Goal: Information Seeking & Learning: Learn about a topic

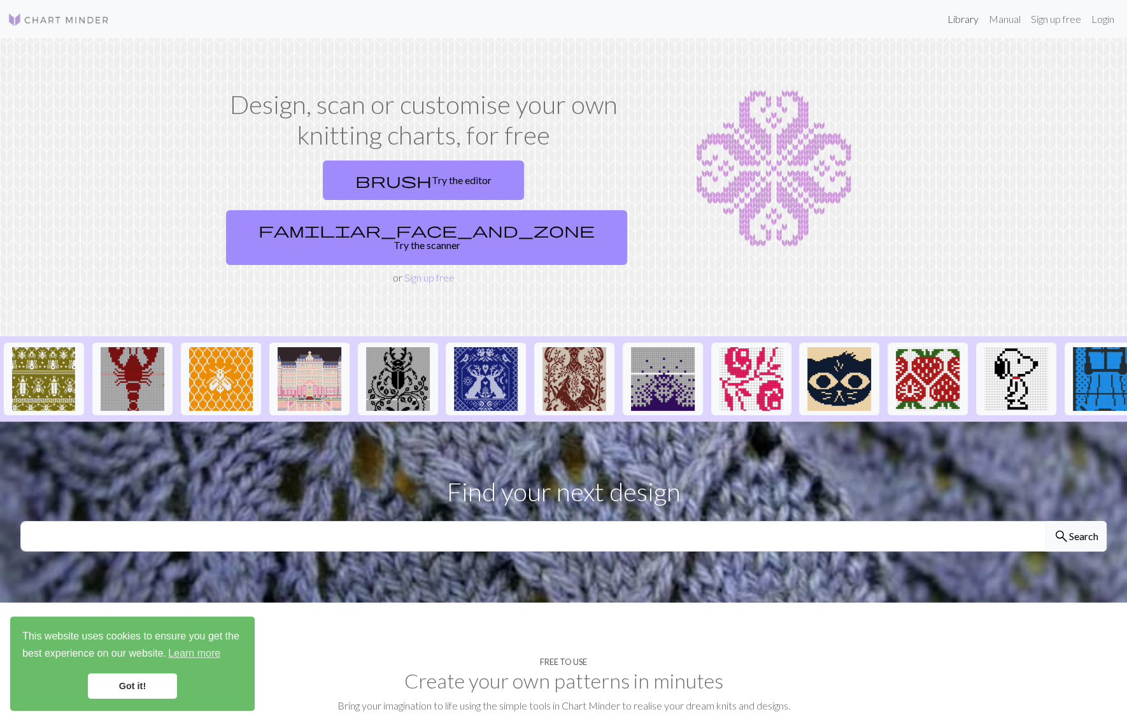
click at [954, 24] on link "Library" at bounding box center [962, 18] width 41 height 25
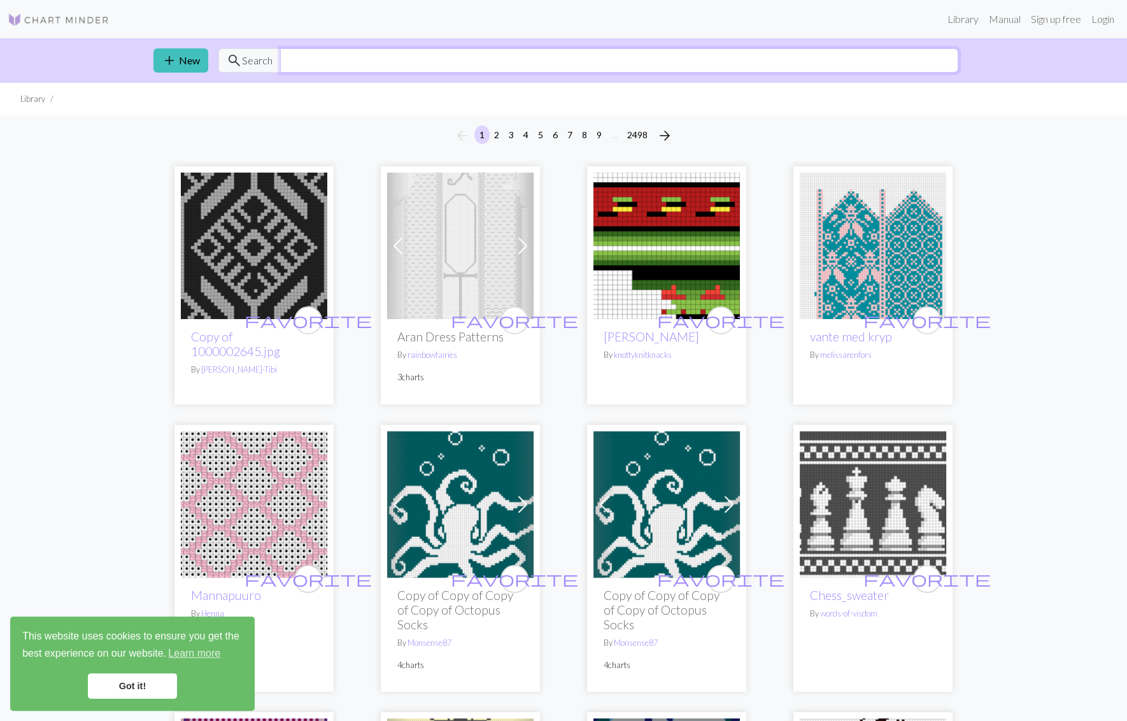
drag, startPoint x: 378, startPoint y: 55, endPoint x: 374, endPoint y: 66, distance: 12.1
click at [378, 55] on input "text" at bounding box center [619, 60] width 678 height 24
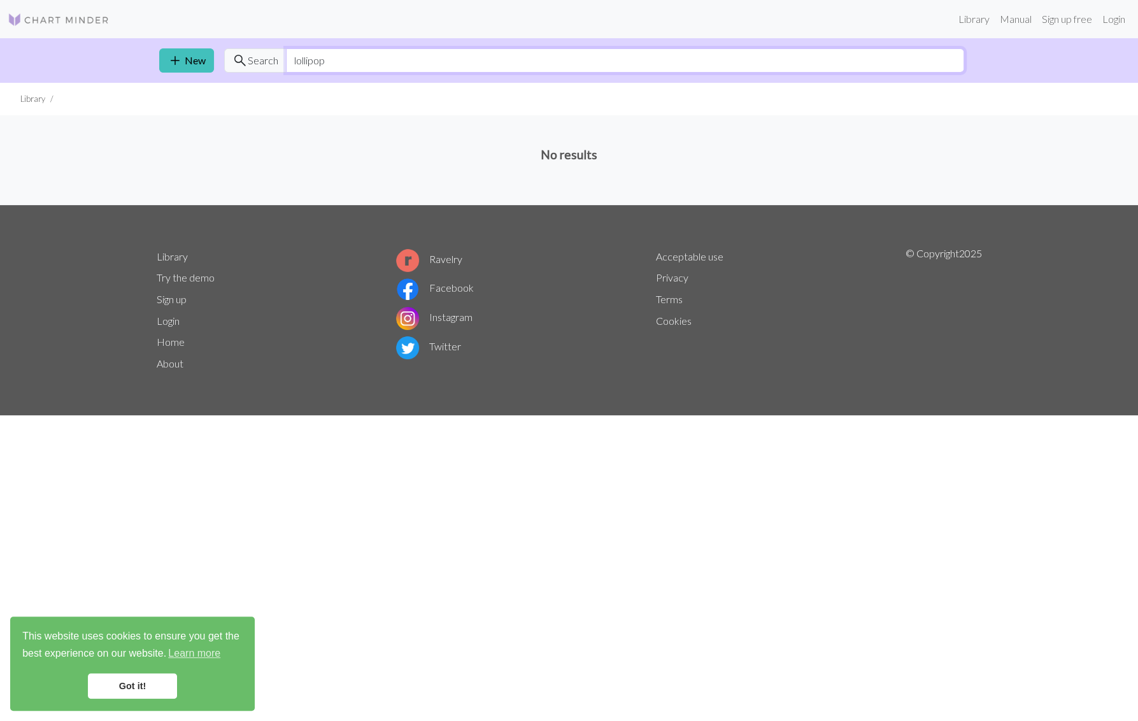
type input "lollipop"
click at [340, 55] on input "lollipop" at bounding box center [625, 60] width 678 height 24
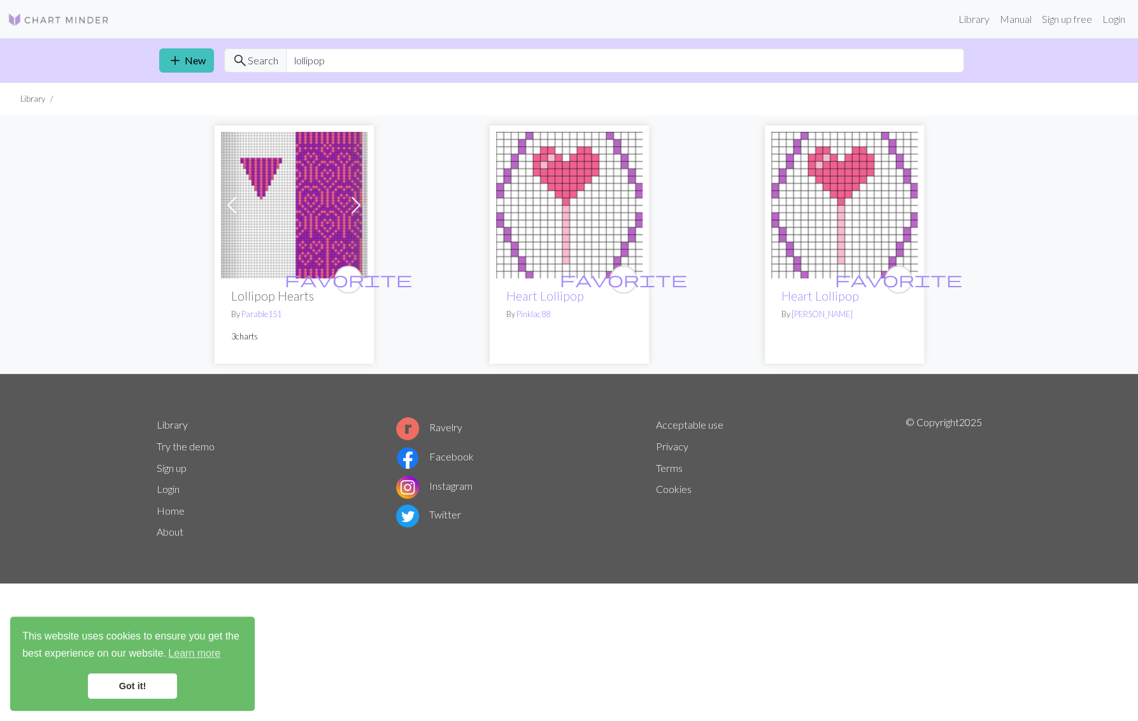
click at [31, 96] on li "Library" at bounding box center [32, 99] width 25 height 12
click at [43, 20] on img at bounding box center [59, 19] width 102 height 15
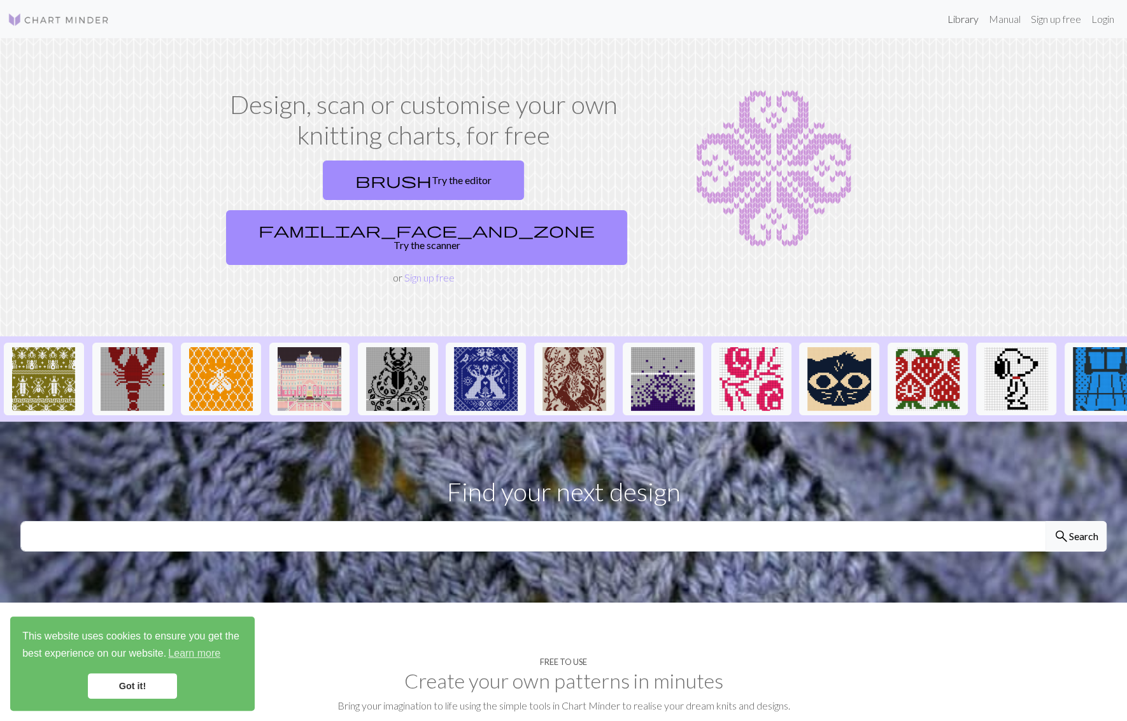
click at [964, 15] on link "Library" at bounding box center [962, 18] width 41 height 25
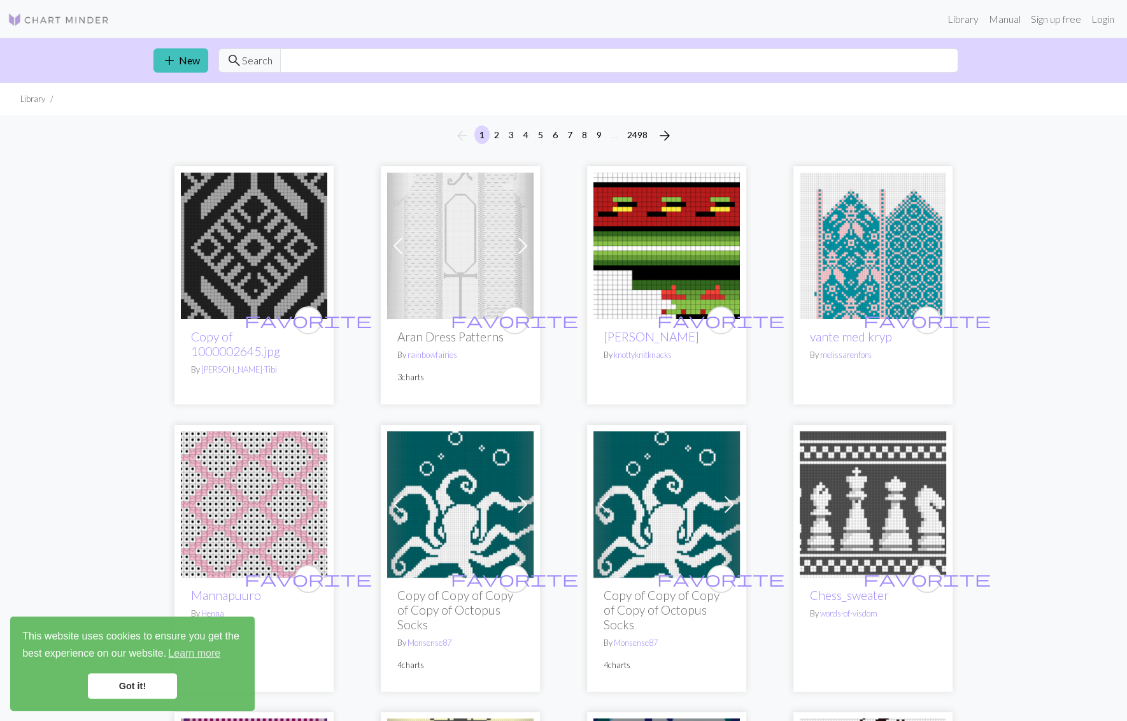
click at [242, 61] on span "Search" at bounding box center [257, 60] width 31 height 15
drag, startPoint x: 262, startPoint y: 56, endPoint x: 1019, endPoint y: 253, distance: 781.6
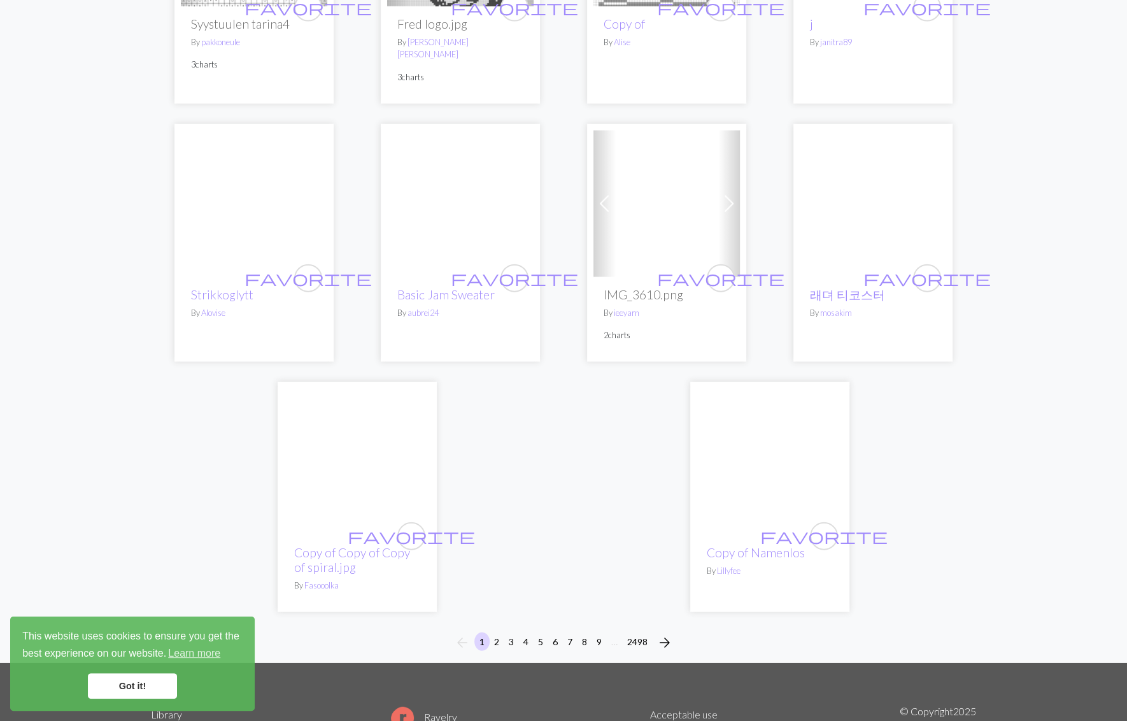
scroll to position [3098, 0]
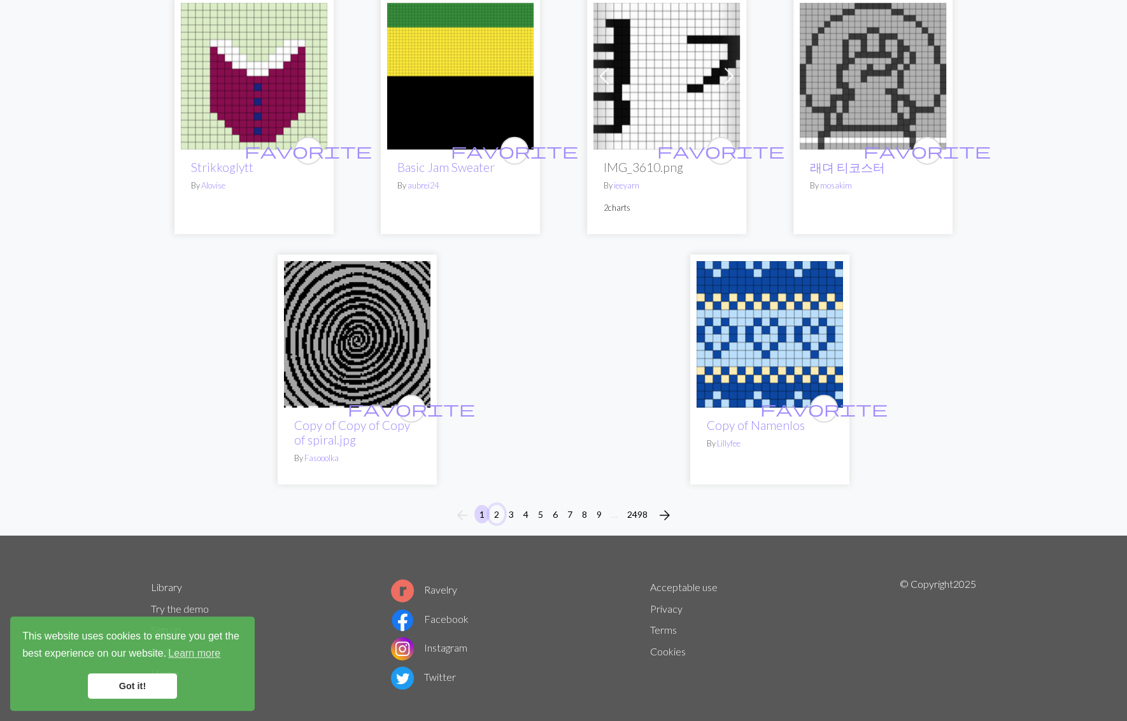
click at [489, 505] on button "2" at bounding box center [496, 514] width 15 height 18
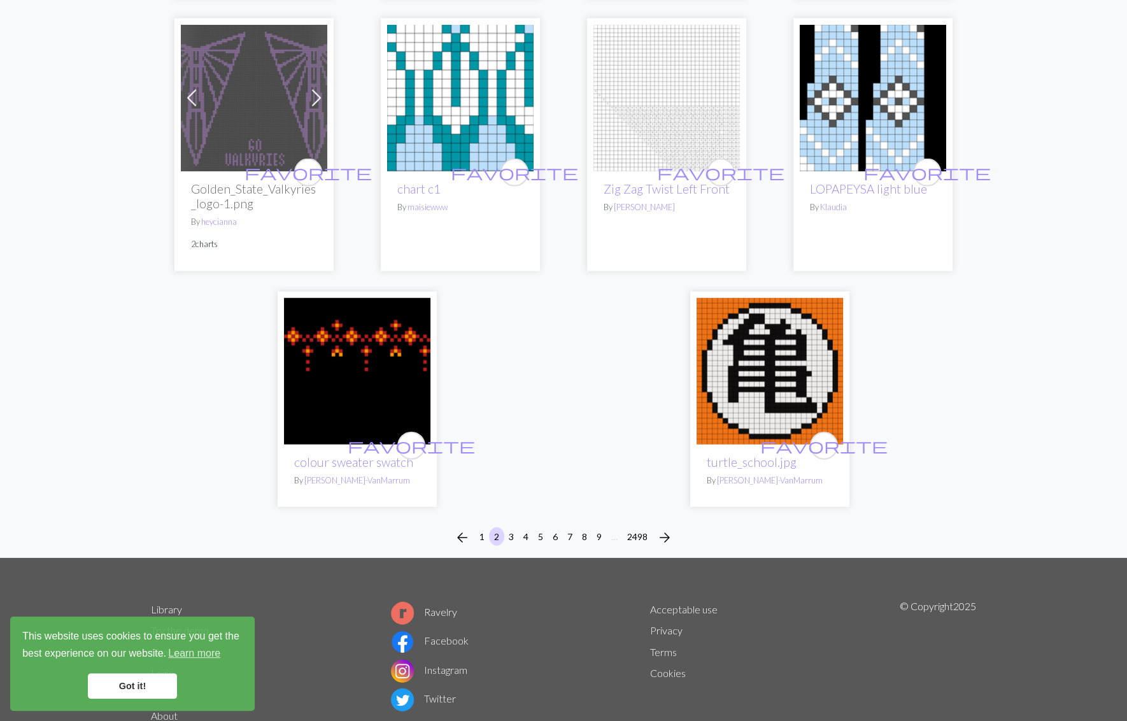
scroll to position [3025, 0]
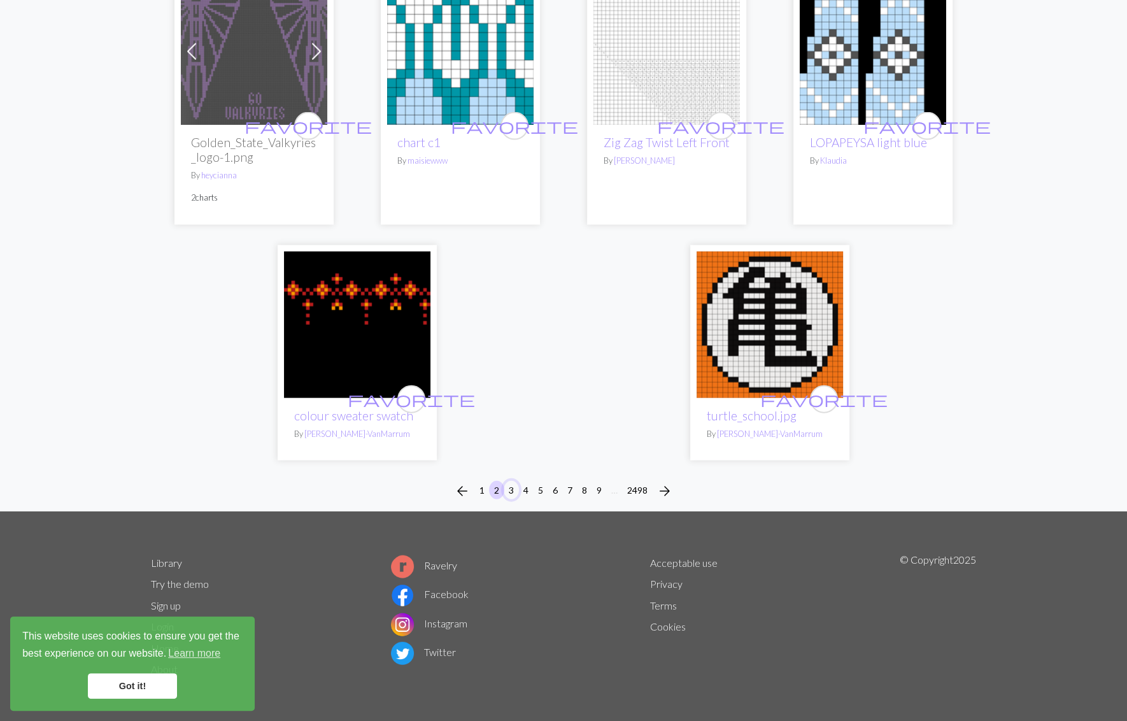
click at [511, 483] on button "3" at bounding box center [511, 490] width 15 height 18
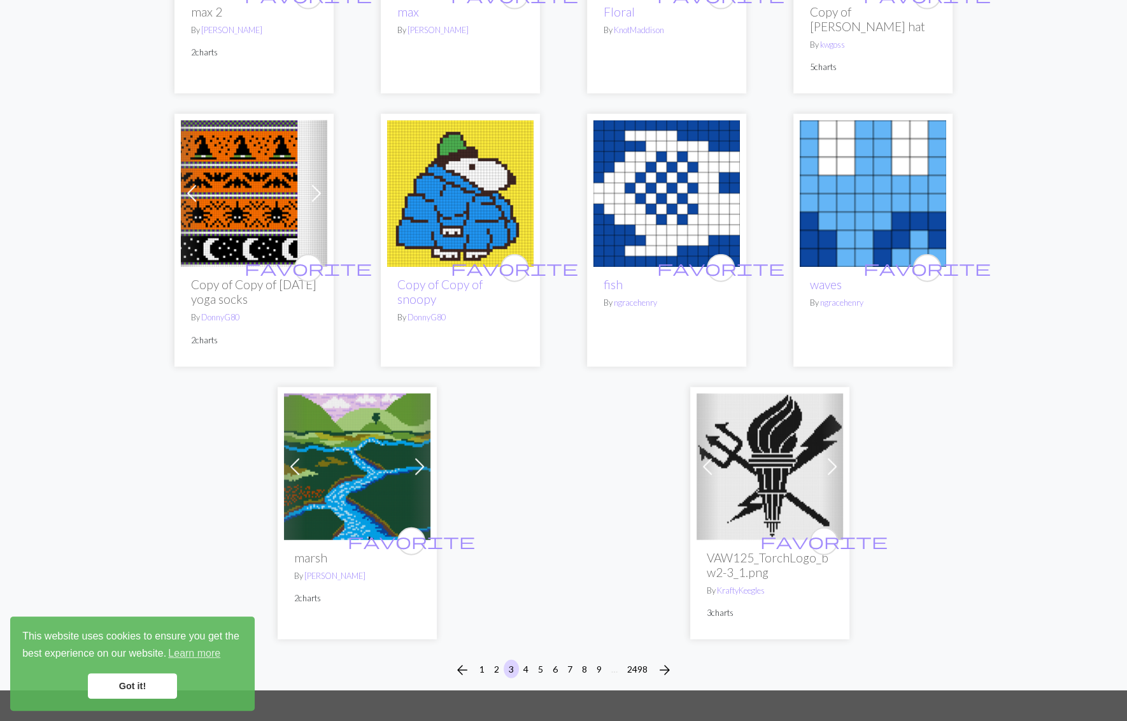
scroll to position [3042, 0]
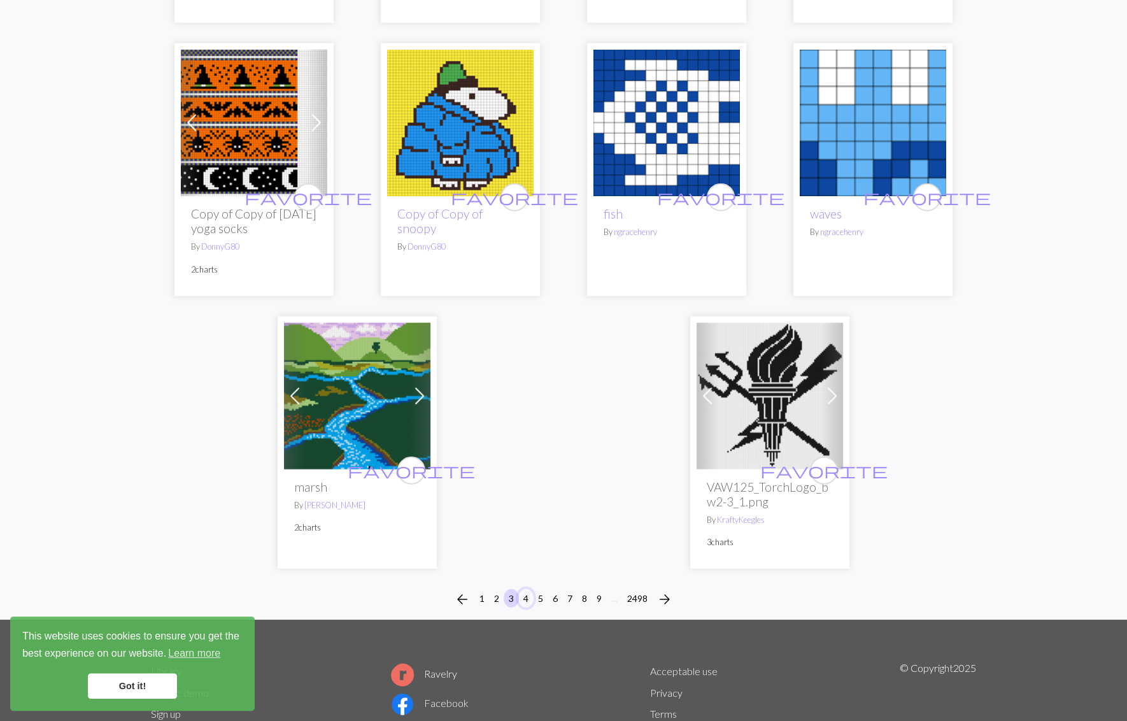
click at [523, 589] on button "4" at bounding box center [525, 598] width 15 height 18
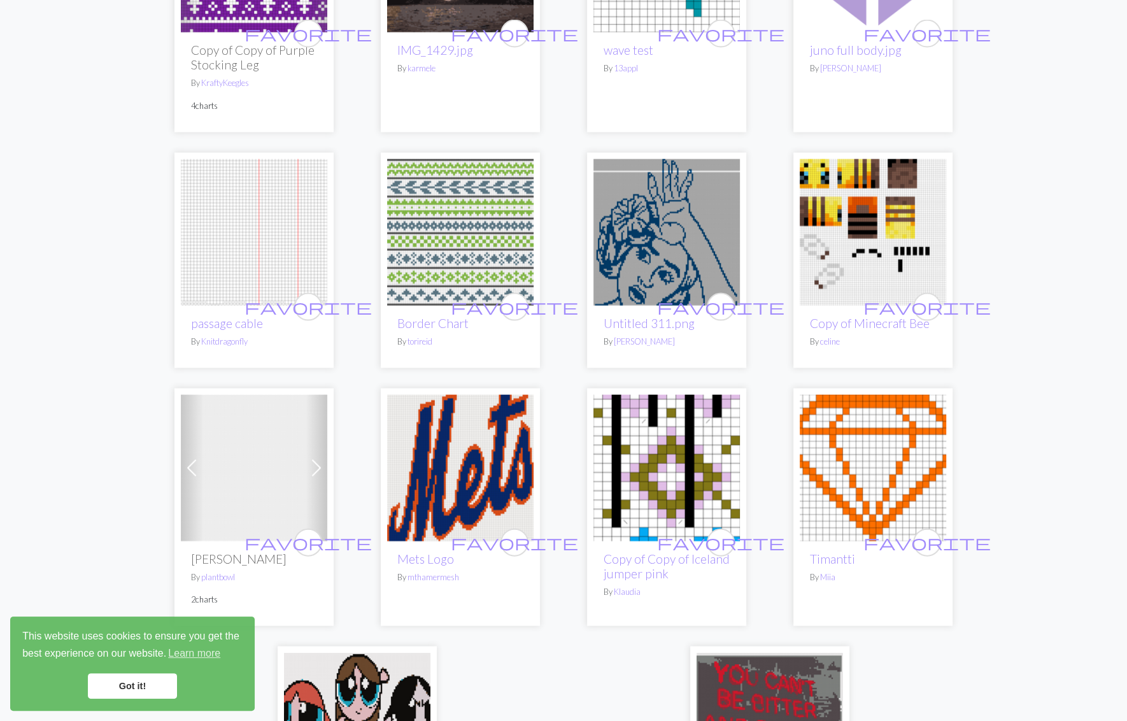
scroll to position [2759, 0]
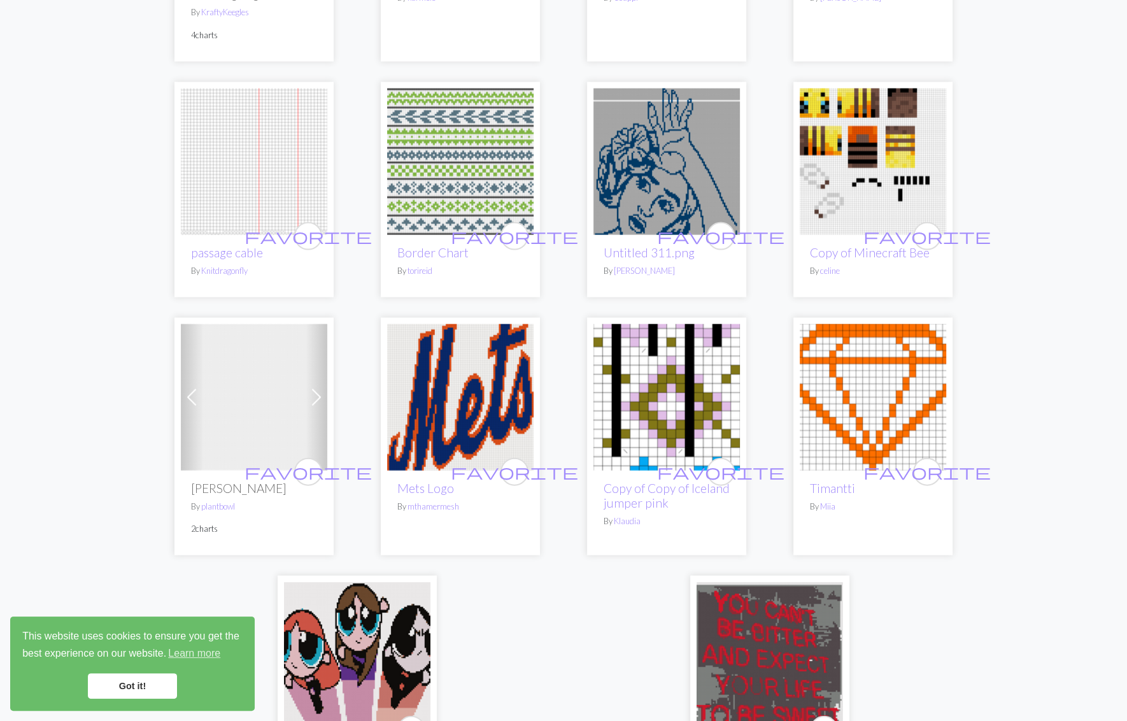
click at [860, 387] on img at bounding box center [873, 397] width 146 height 146
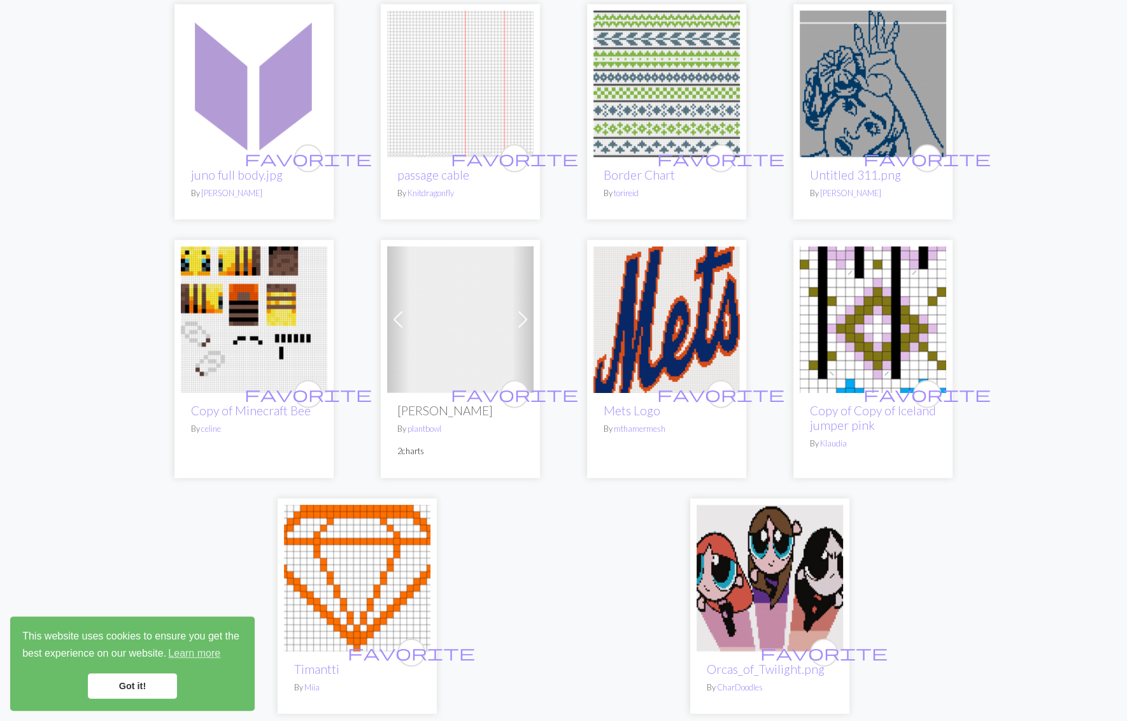
scroll to position [2971, 0]
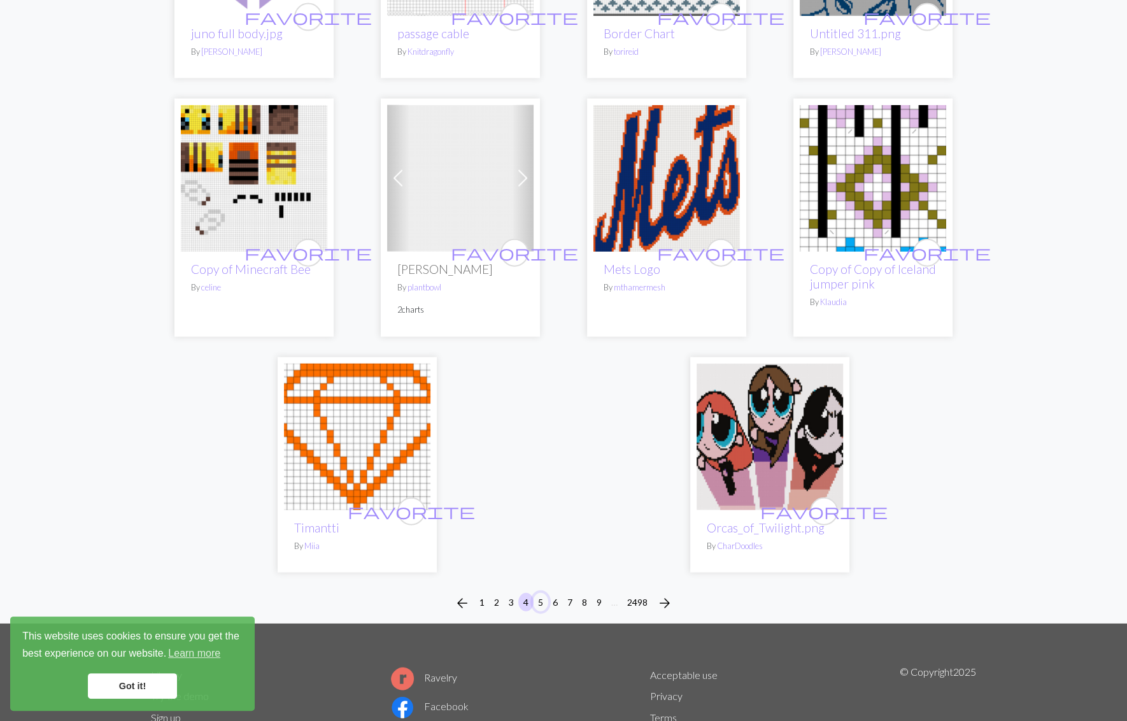
click at [535, 593] on button "5" at bounding box center [540, 602] width 15 height 18
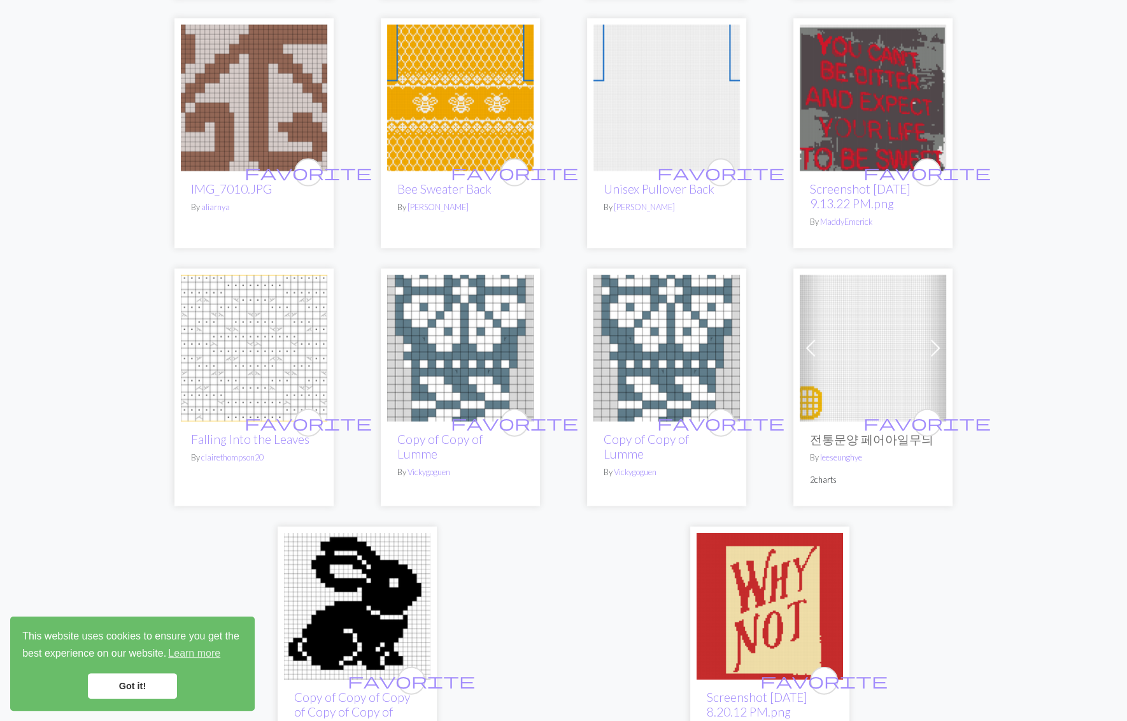
scroll to position [3162, 0]
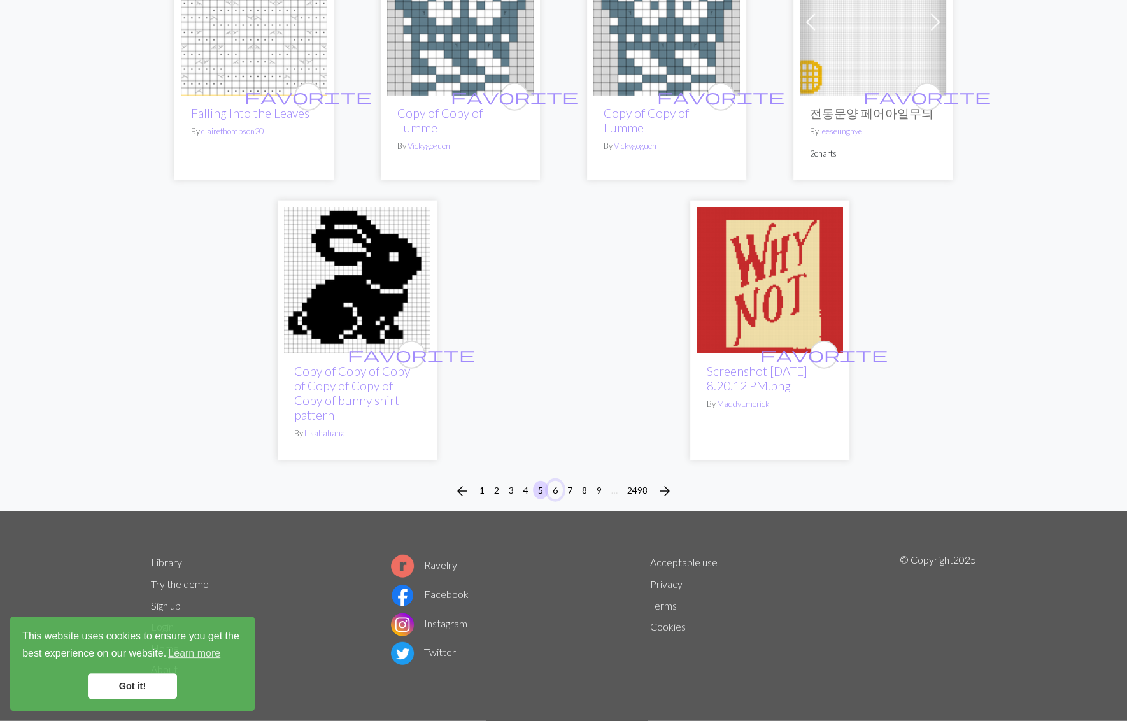
click at [557, 488] on button "6" at bounding box center [555, 490] width 15 height 18
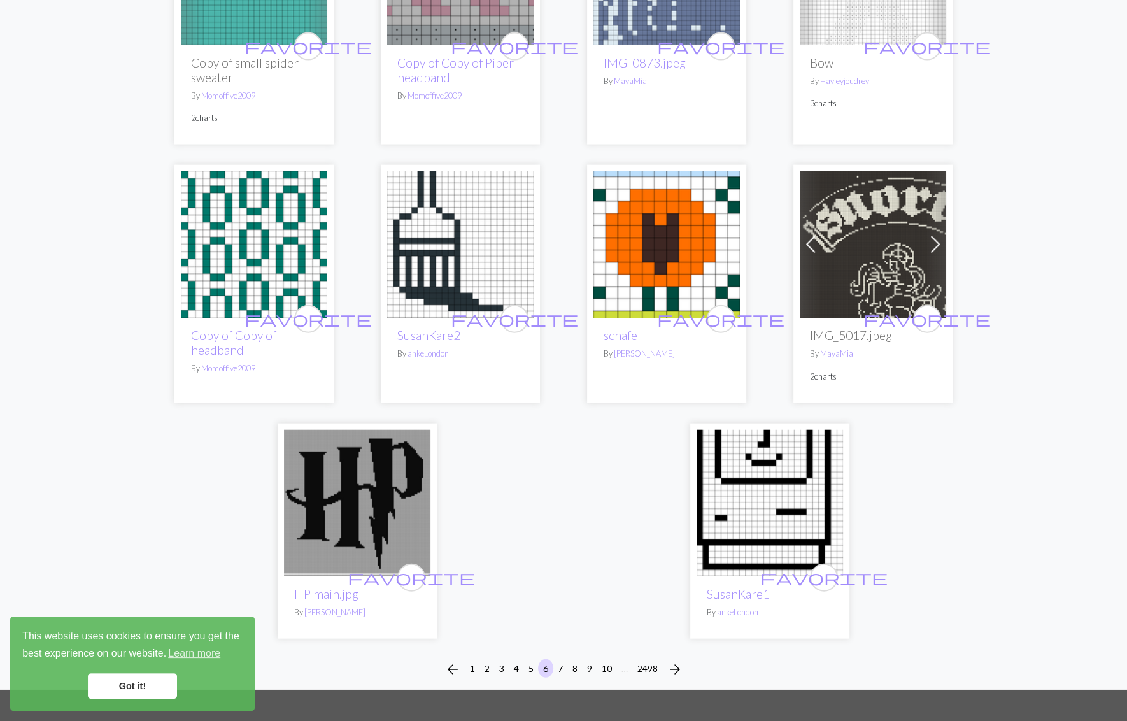
scroll to position [3112, 0]
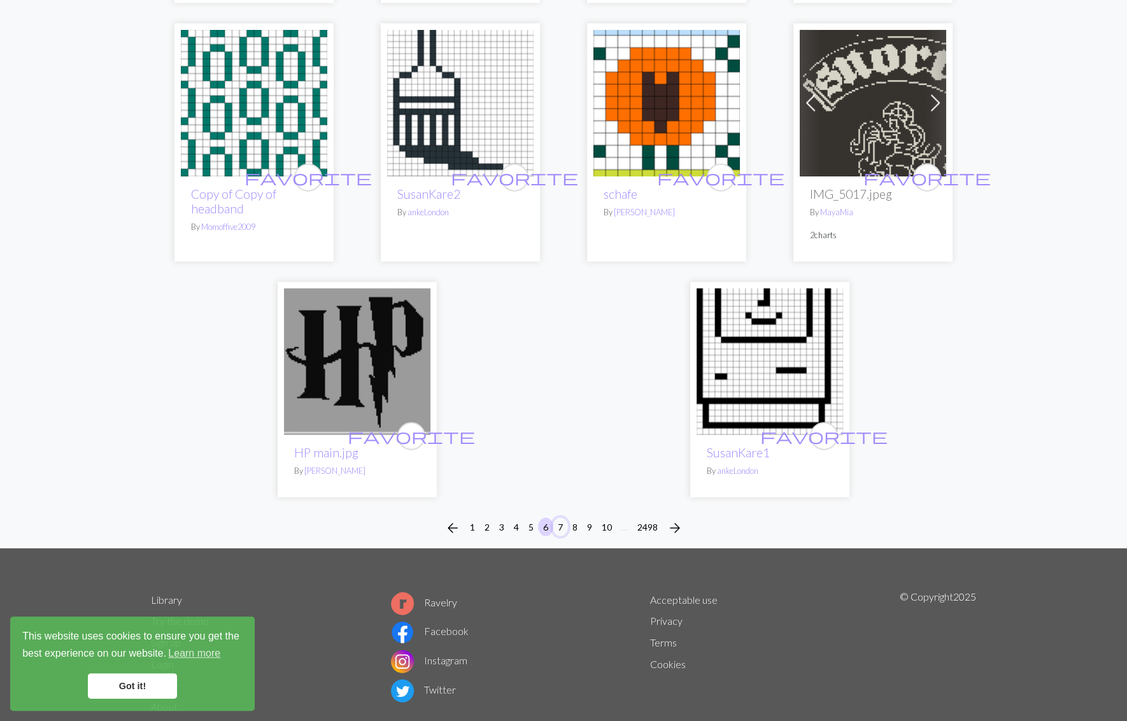
click at [559, 518] on button "7" at bounding box center [560, 527] width 15 height 18
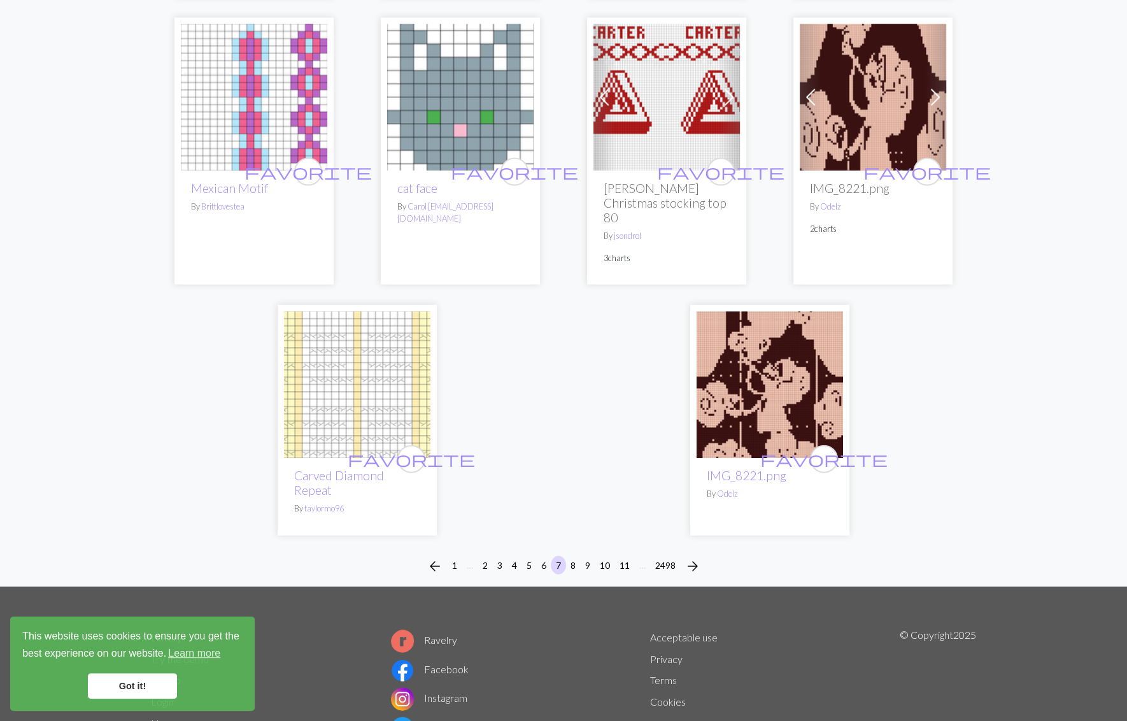
scroll to position [3016, 0]
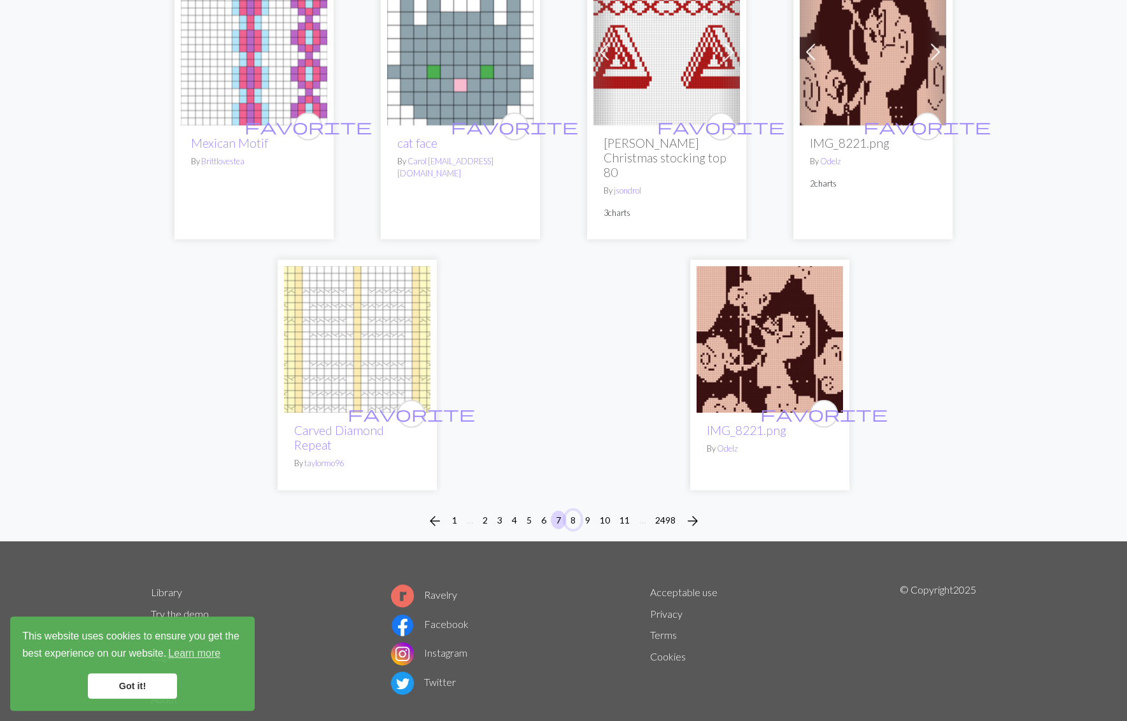
click at [569, 511] on button "8" at bounding box center [572, 520] width 15 height 18
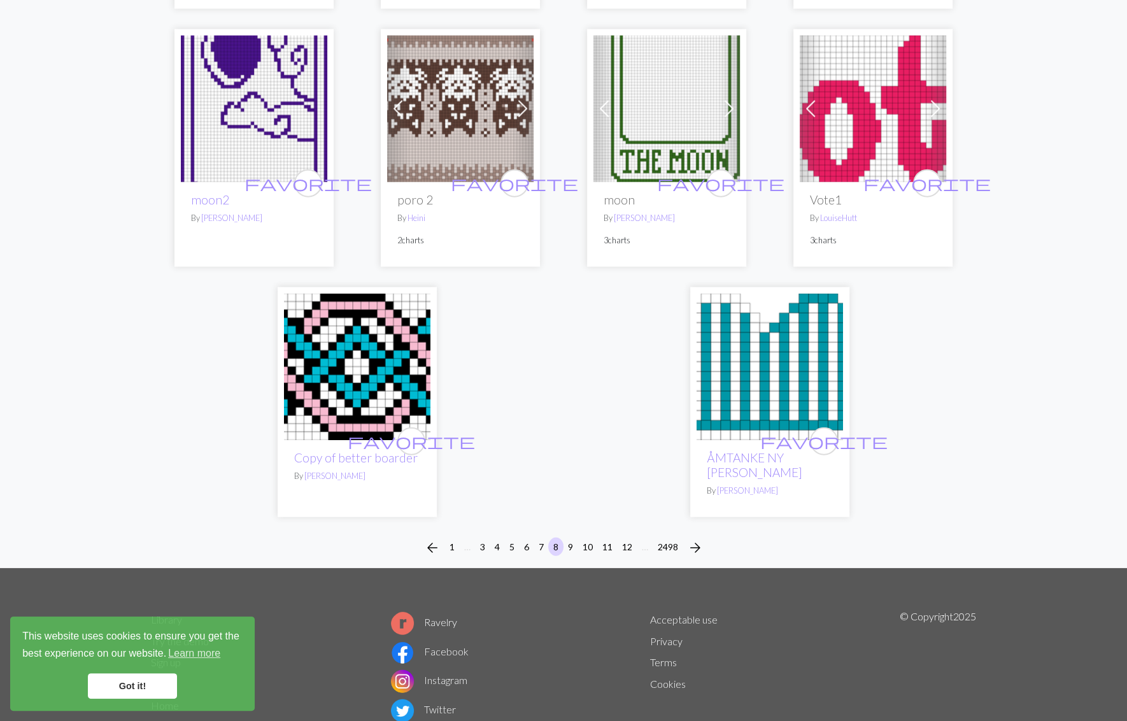
scroll to position [3157, 0]
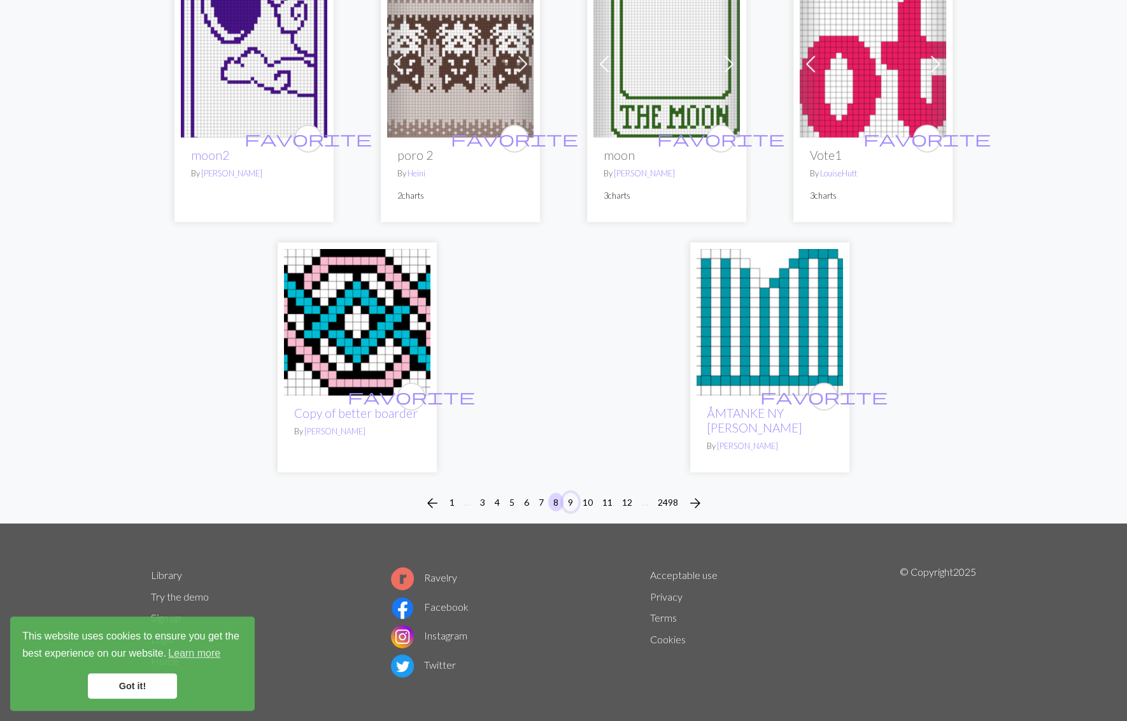
click at [569, 493] on button "9" at bounding box center [570, 502] width 15 height 18
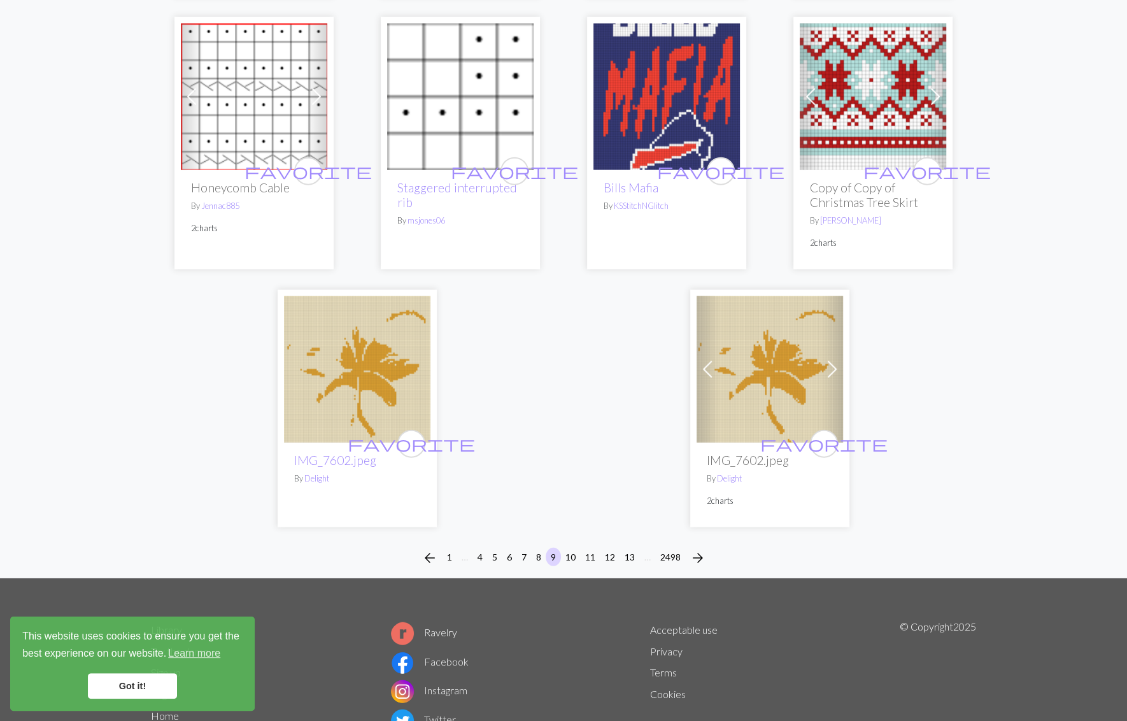
scroll to position [2688, 0]
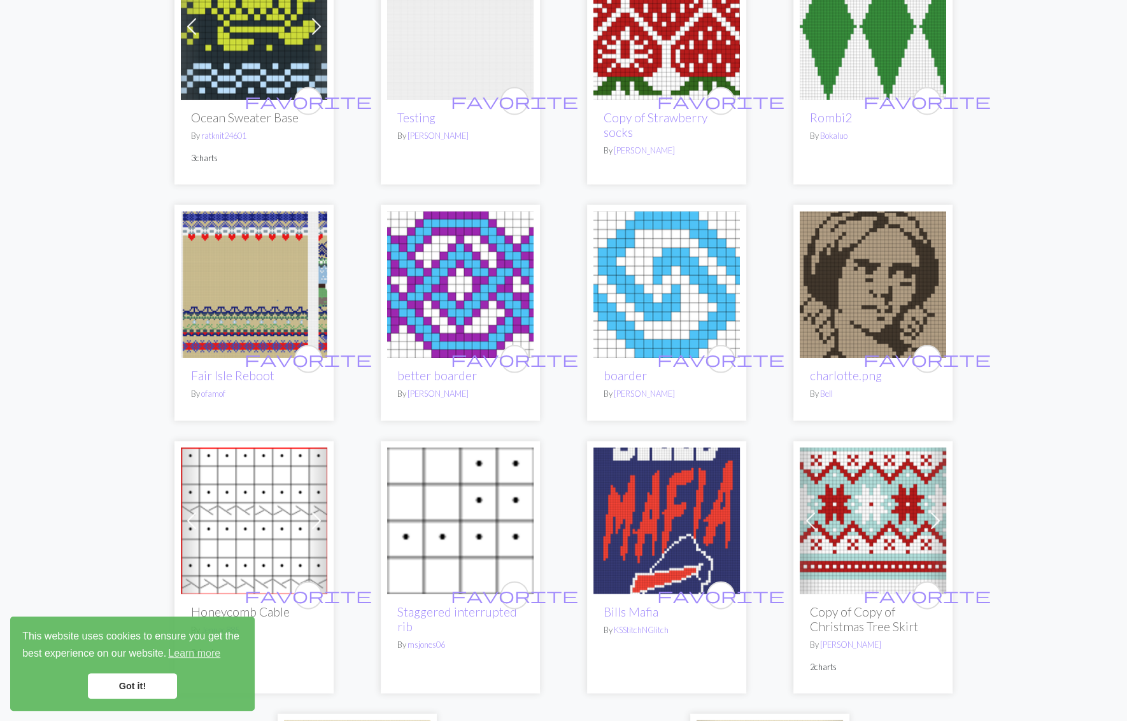
click at [648, 321] on img at bounding box center [666, 284] width 146 height 146
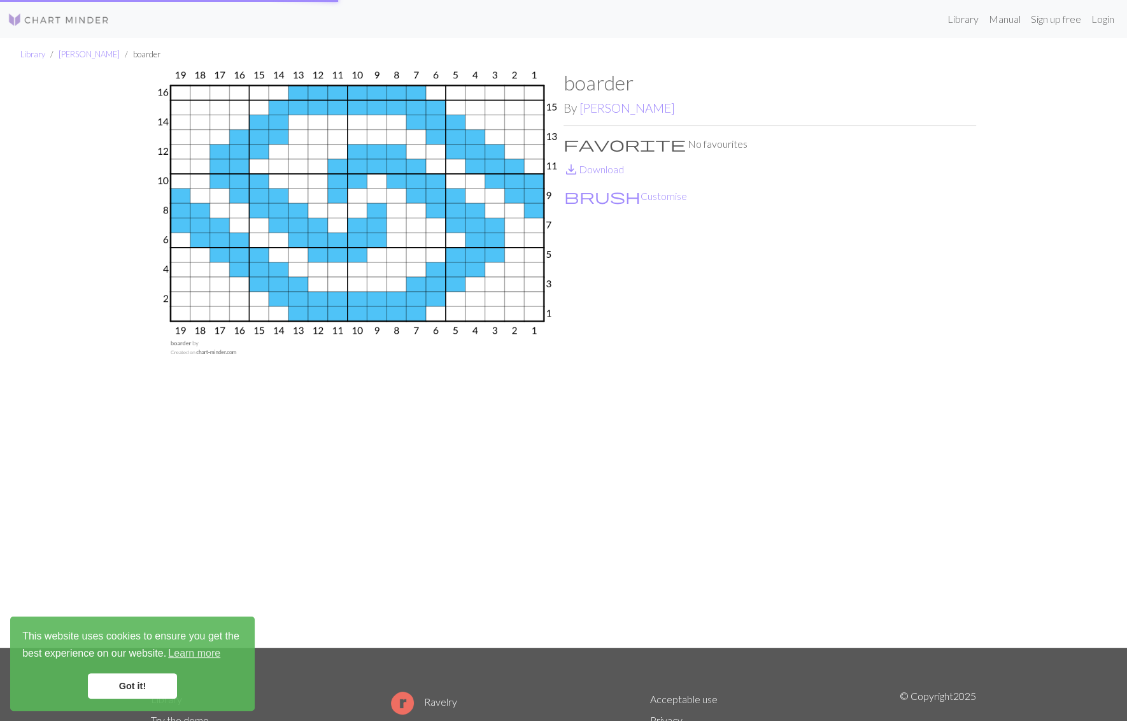
scroll to position [136, 0]
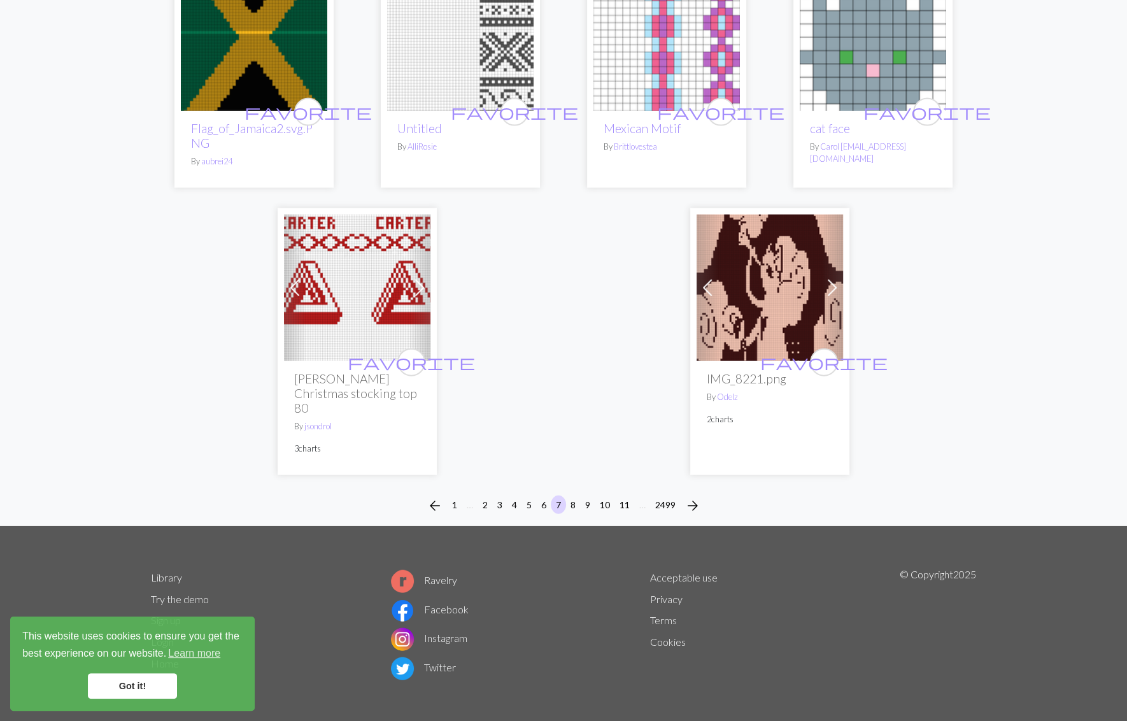
scroll to position [2450, 0]
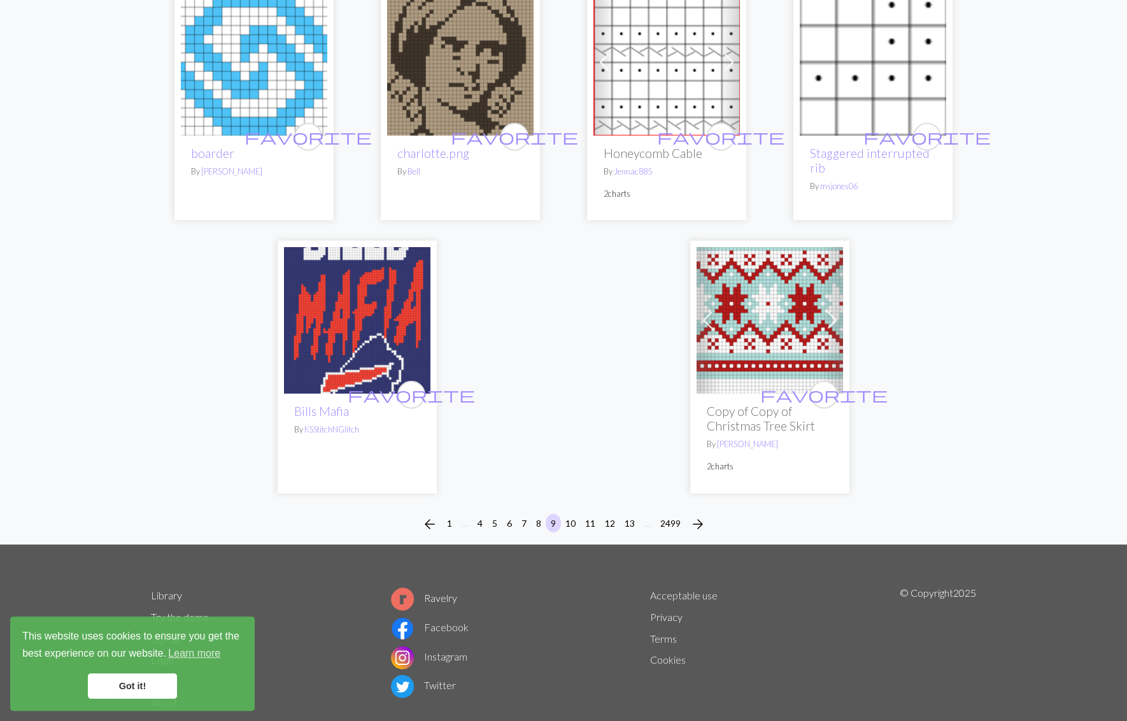
scroll to position [3202, 0]
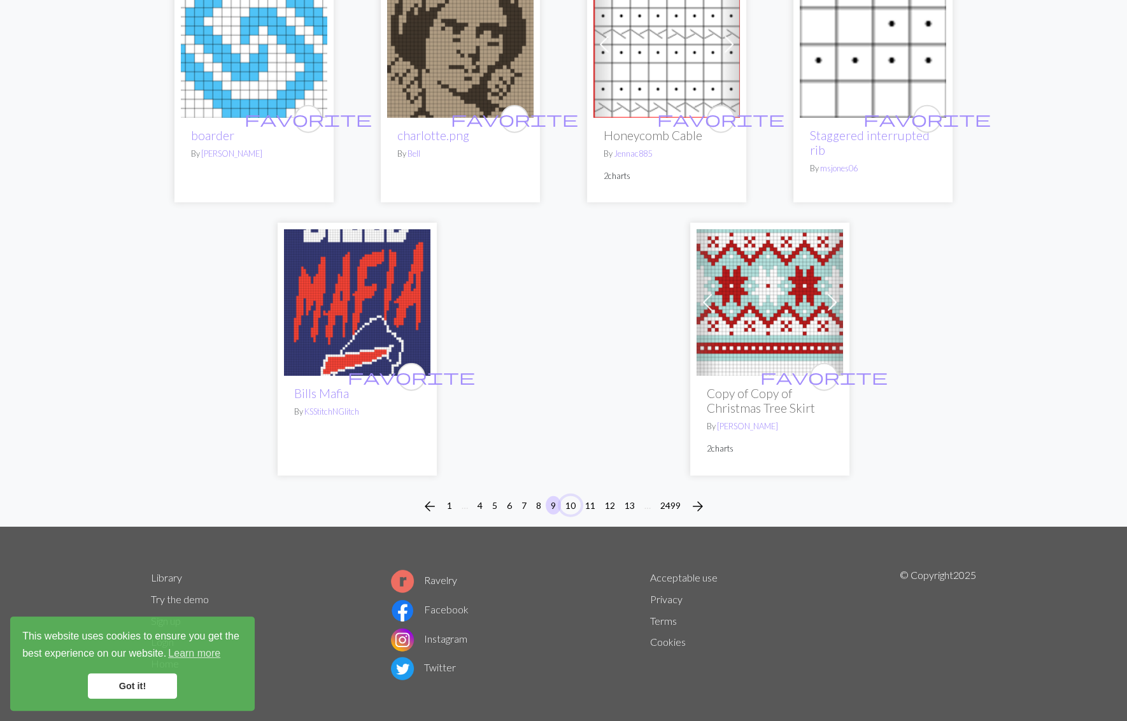
click at [565, 496] on button "10" at bounding box center [570, 505] width 20 height 18
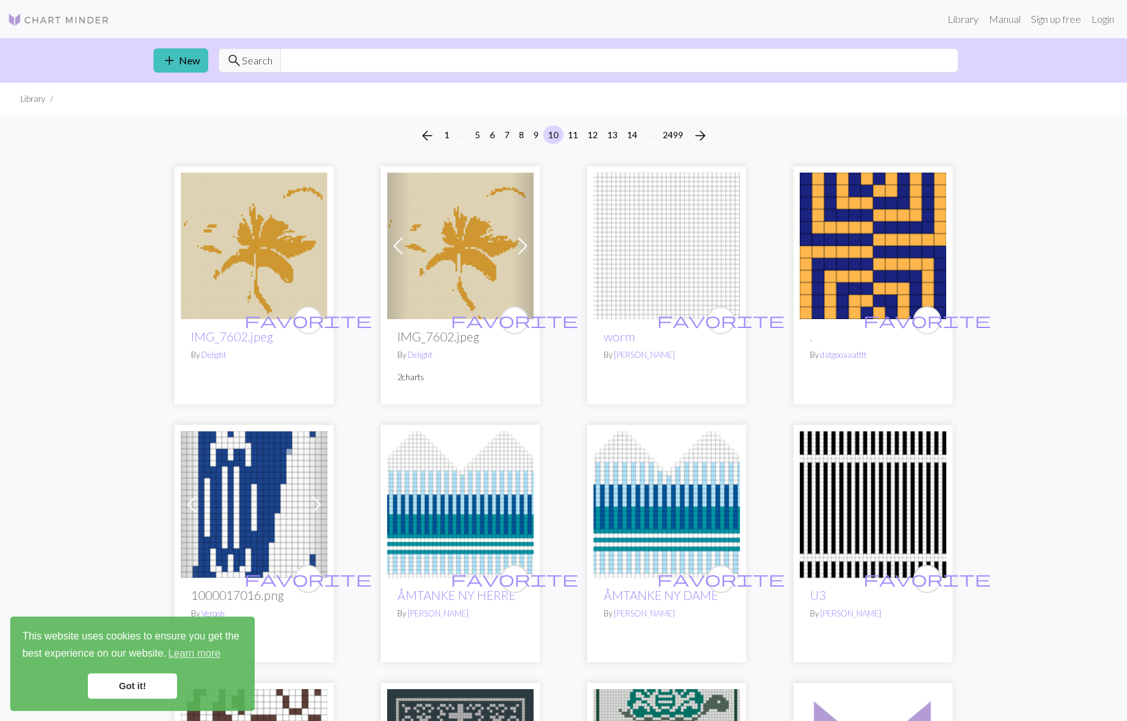
click at [894, 240] on img at bounding box center [873, 246] width 146 height 146
click at [861, 274] on img at bounding box center [873, 246] width 146 height 146
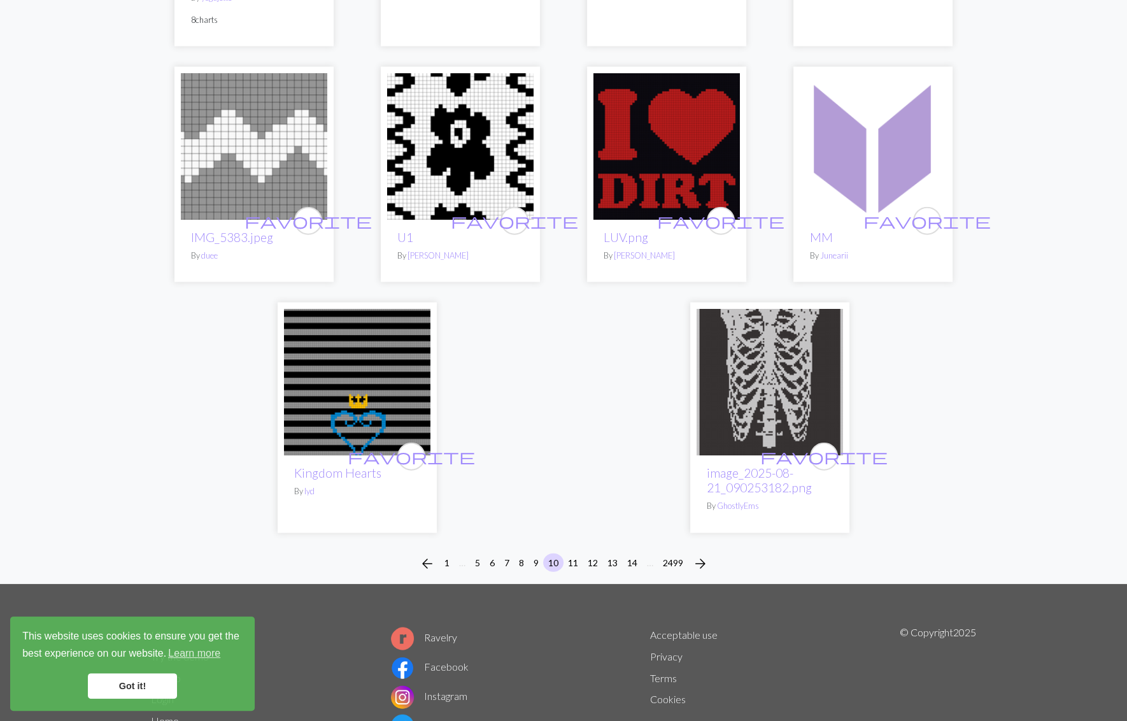
scroll to position [2987, 0]
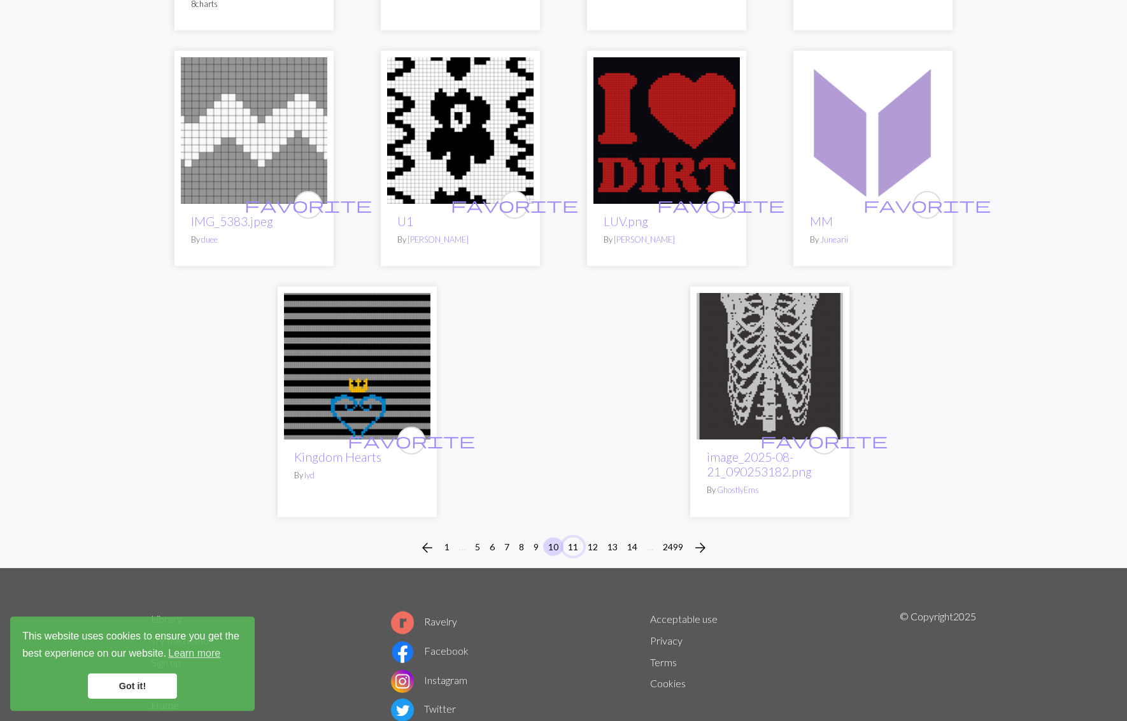
click at [570, 537] on button "11" at bounding box center [573, 546] width 20 height 18
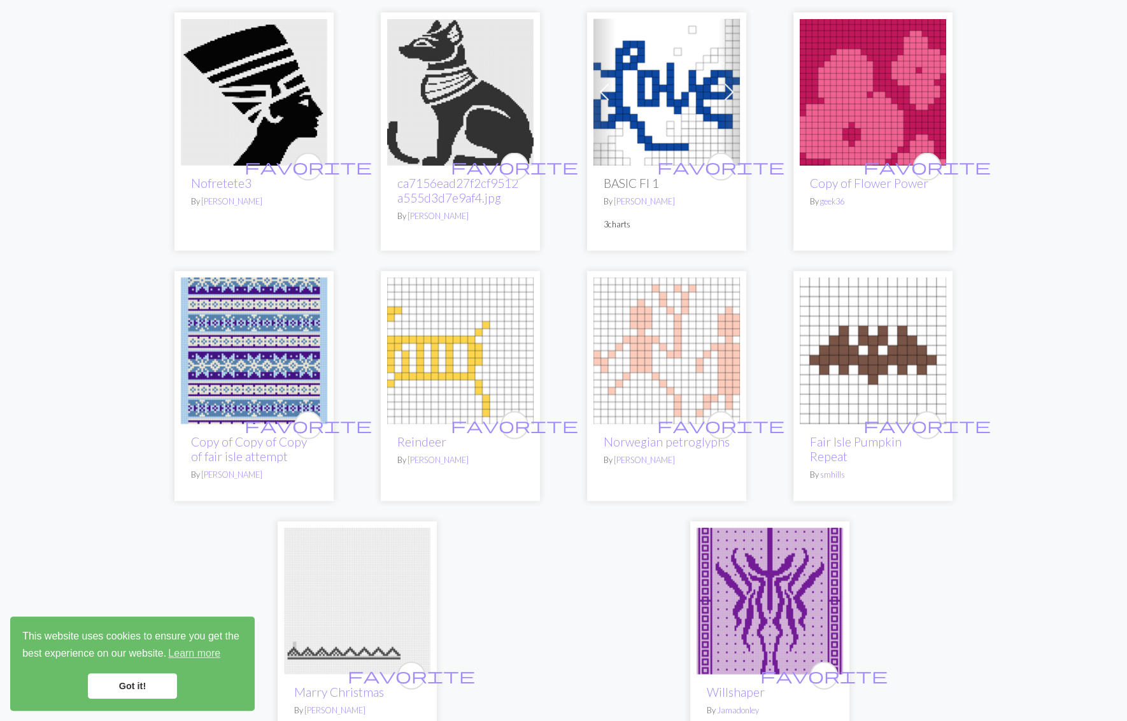
scroll to position [2830, 0]
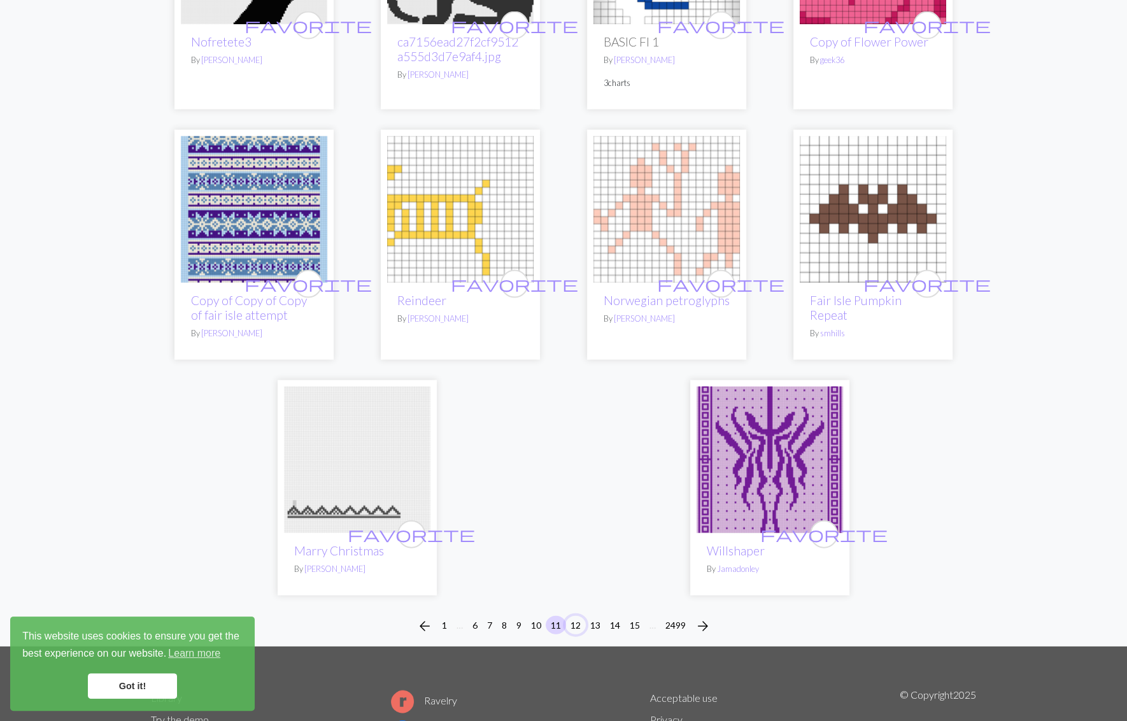
click at [574, 616] on button "12" at bounding box center [575, 625] width 20 height 18
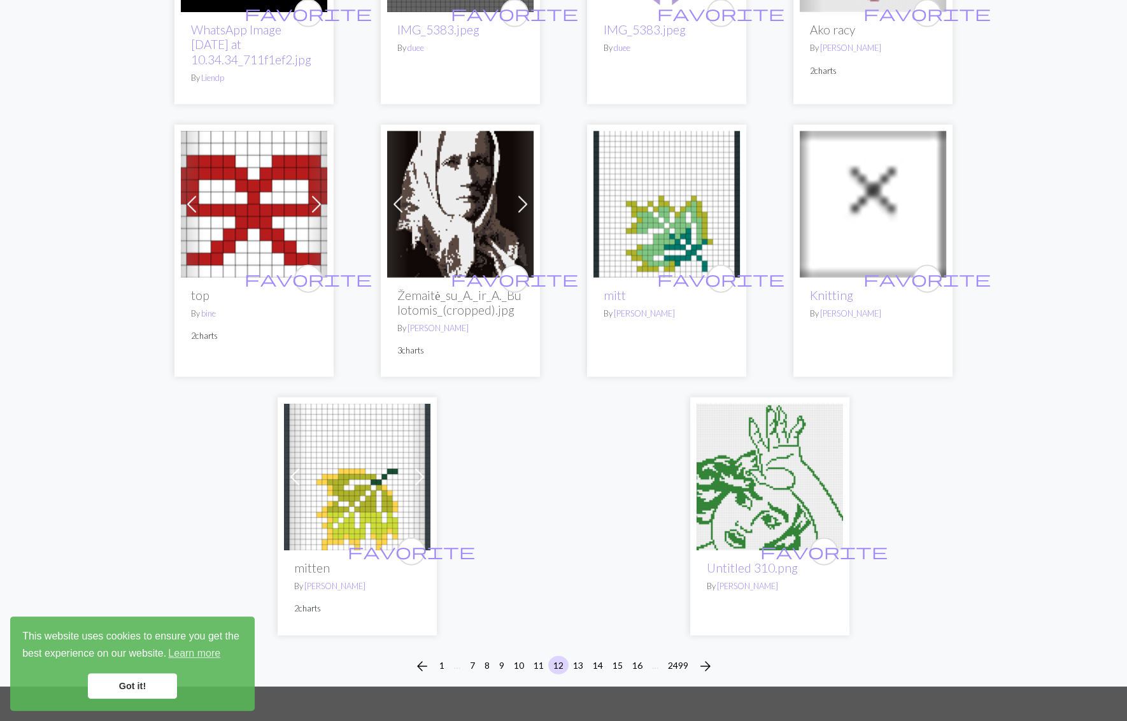
scroll to position [2971, 0]
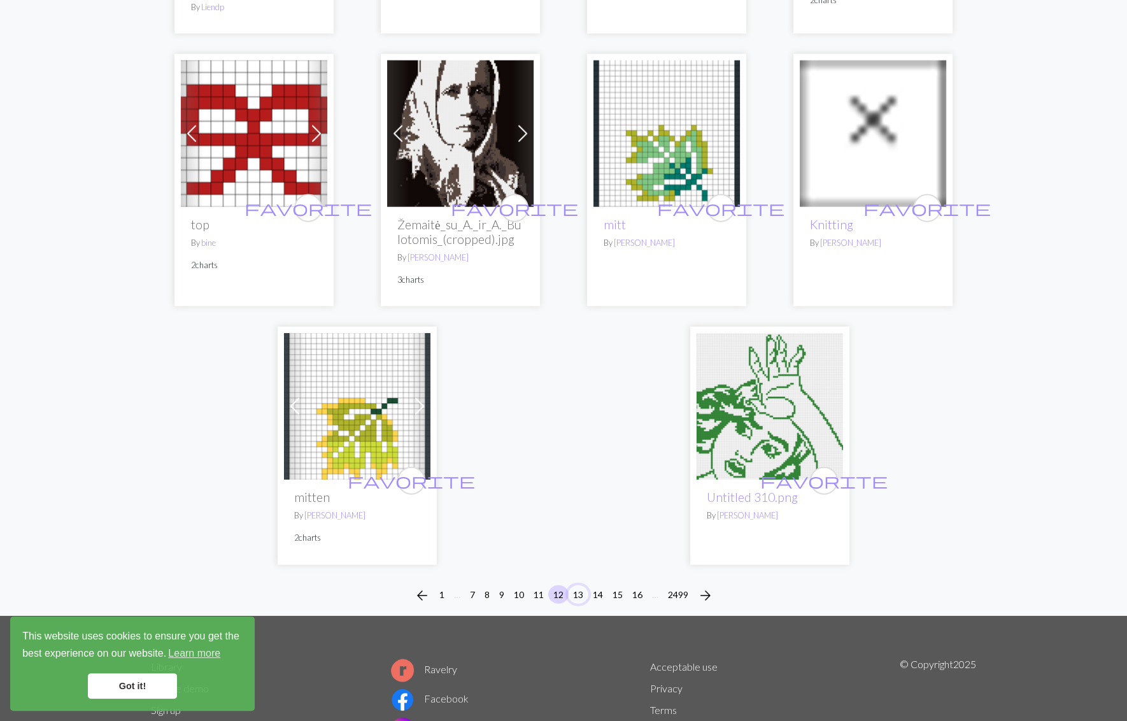
click at [574, 585] on button "13" at bounding box center [578, 594] width 20 height 18
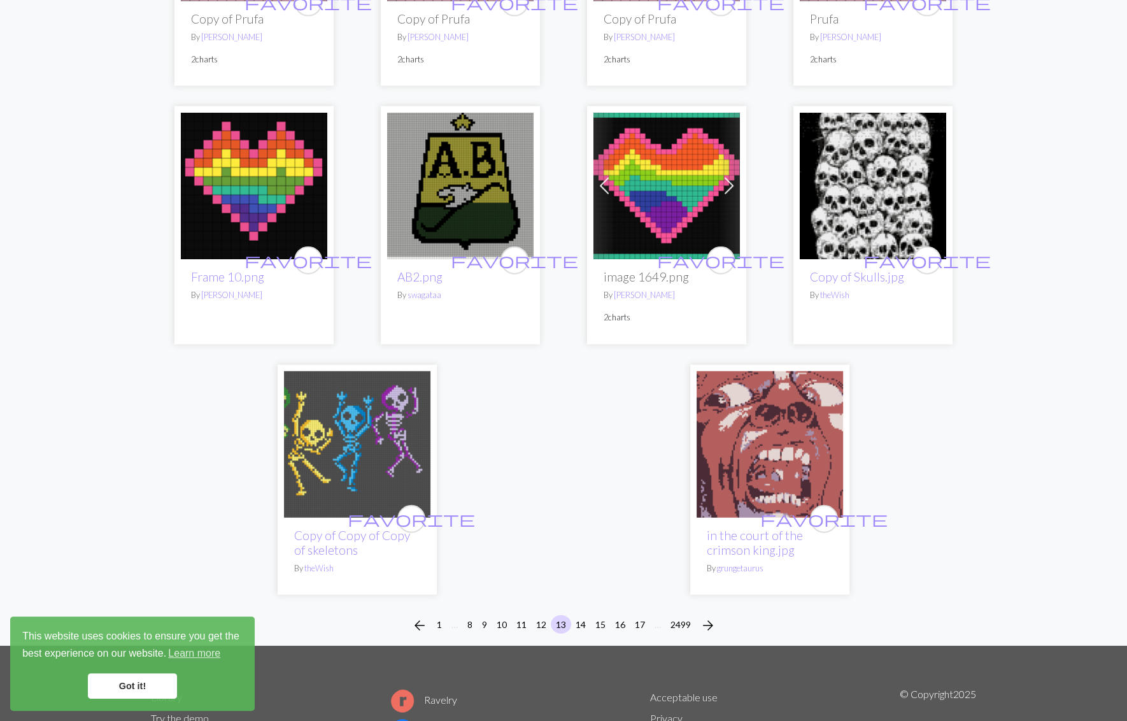
scroll to position [3105, 0]
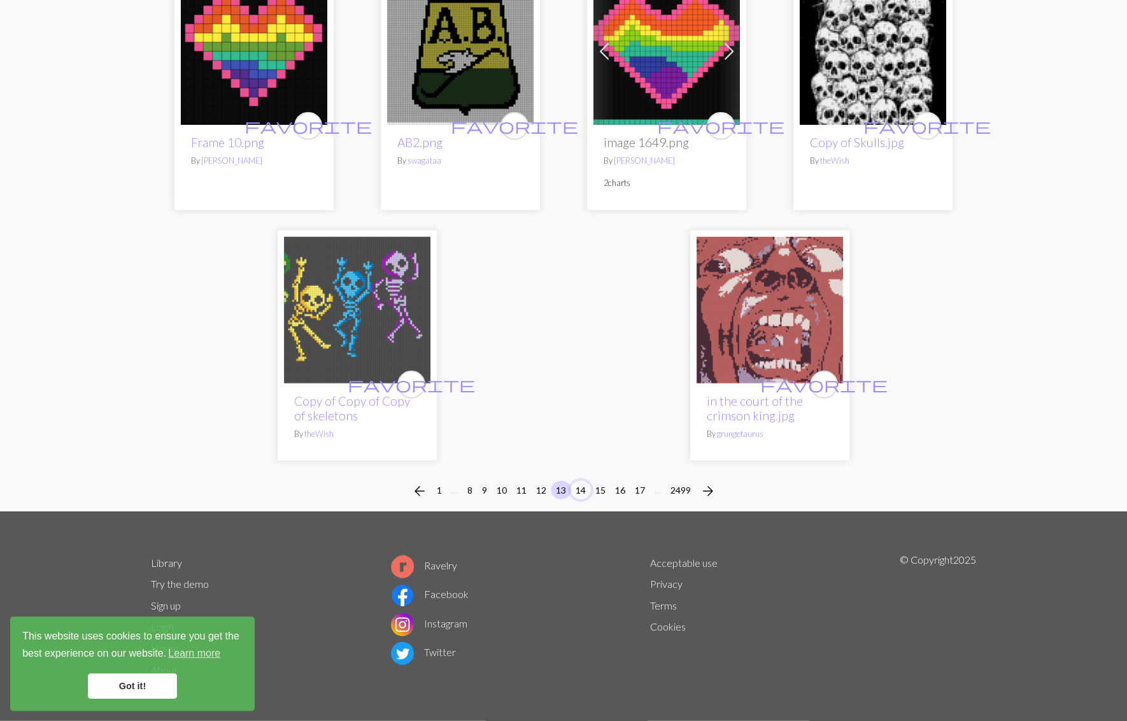
click at [576, 487] on button "14" at bounding box center [581, 490] width 20 height 18
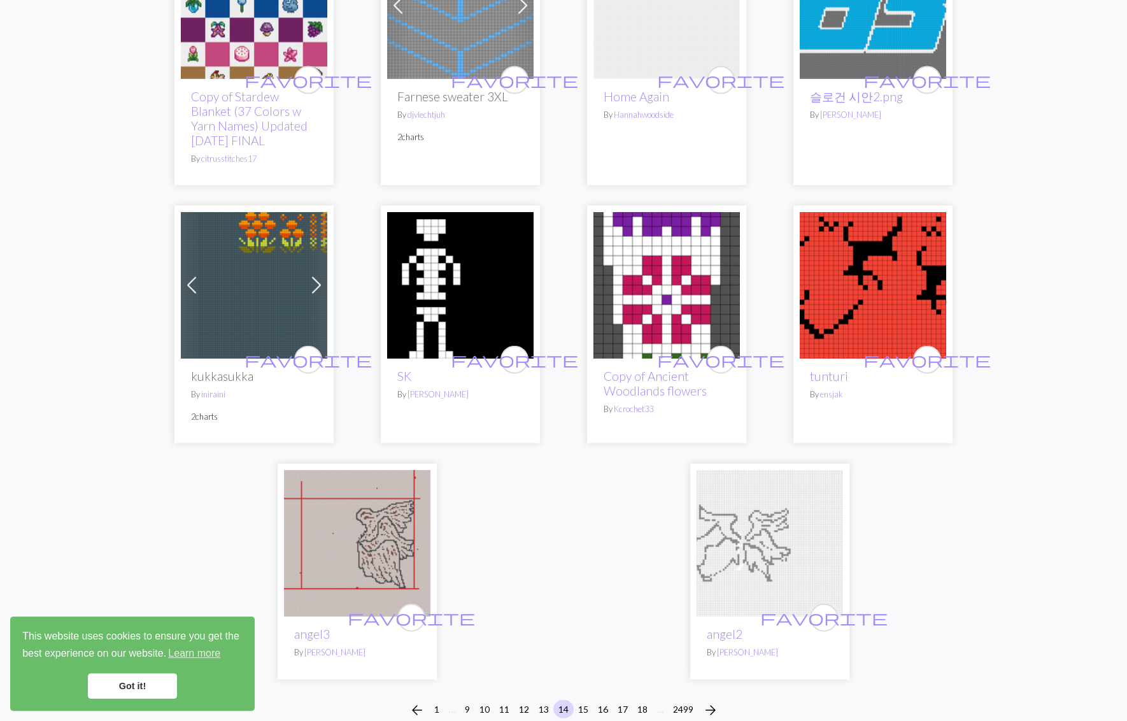
scroll to position [3111, 0]
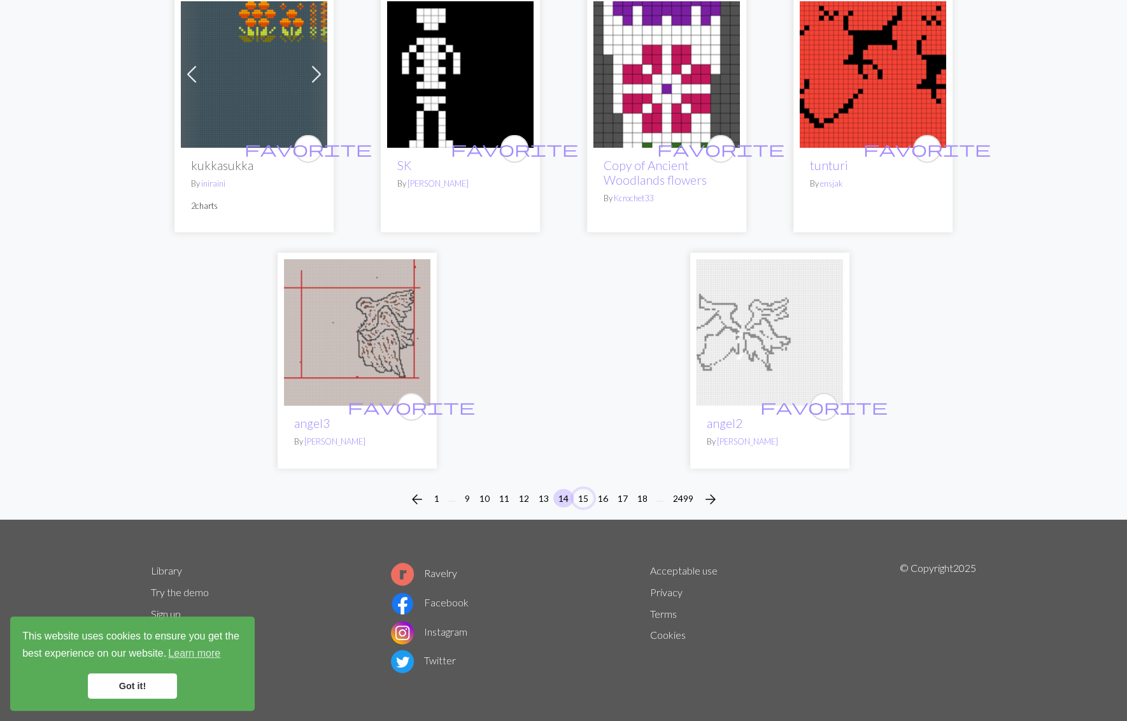
click at [577, 489] on button "15" at bounding box center [583, 498] width 20 height 18
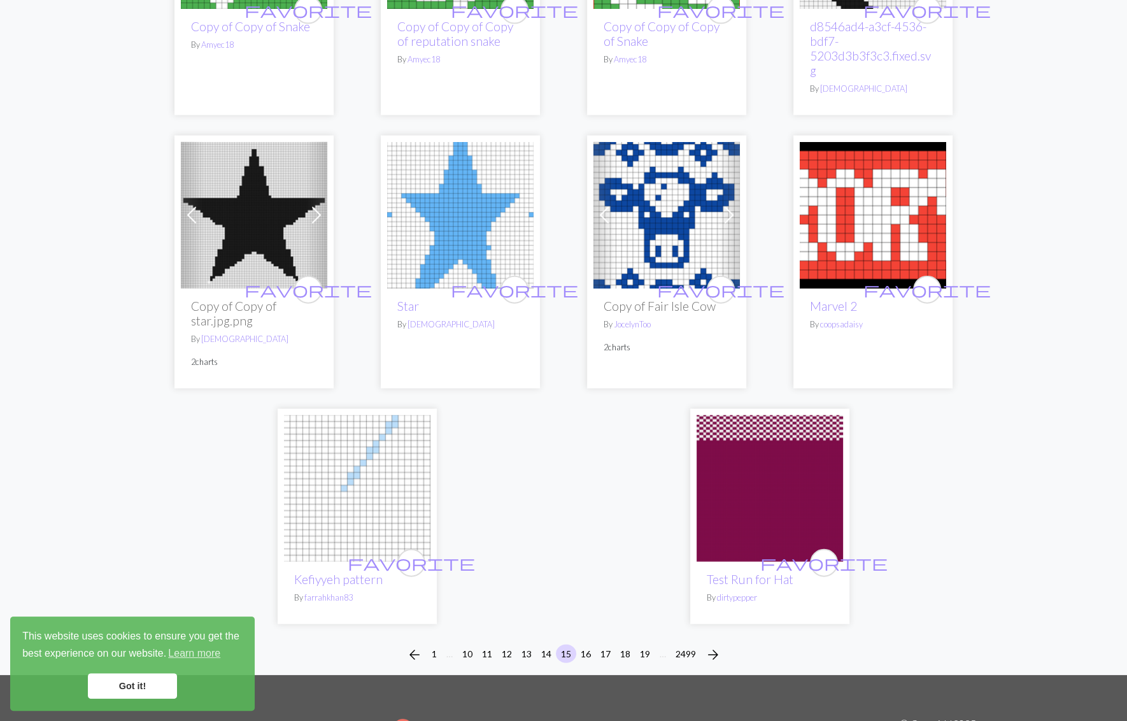
scroll to position [3112, 0]
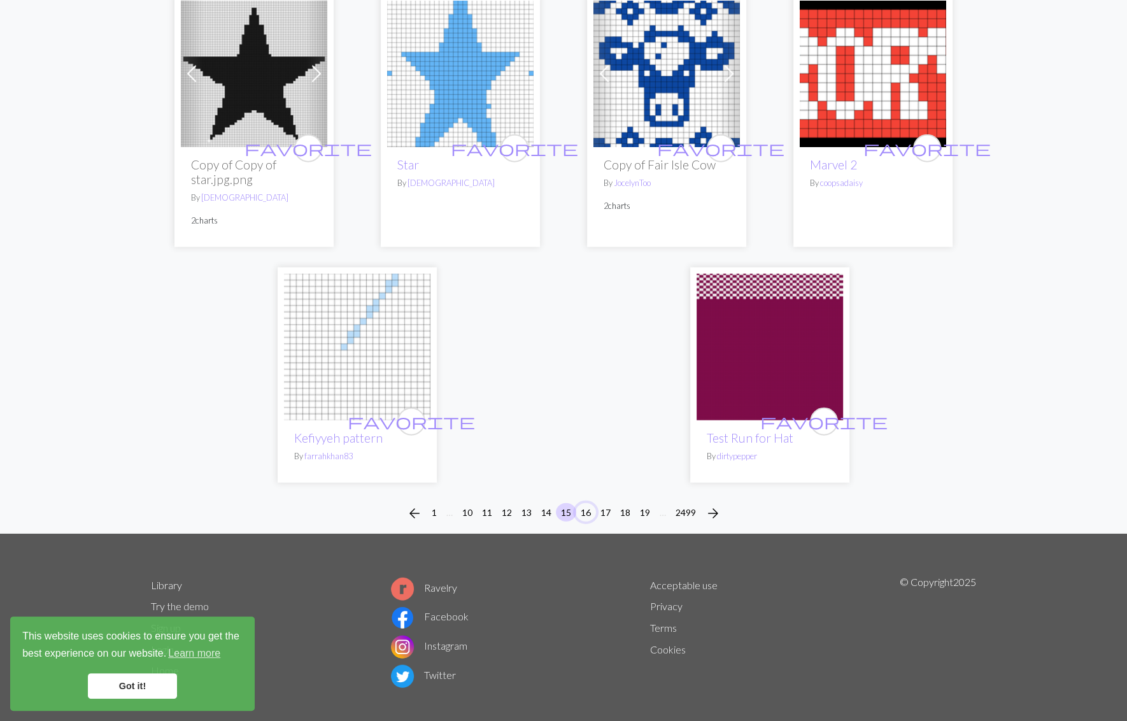
click at [583, 503] on button "16" at bounding box center [586, 512] width 20 height 18
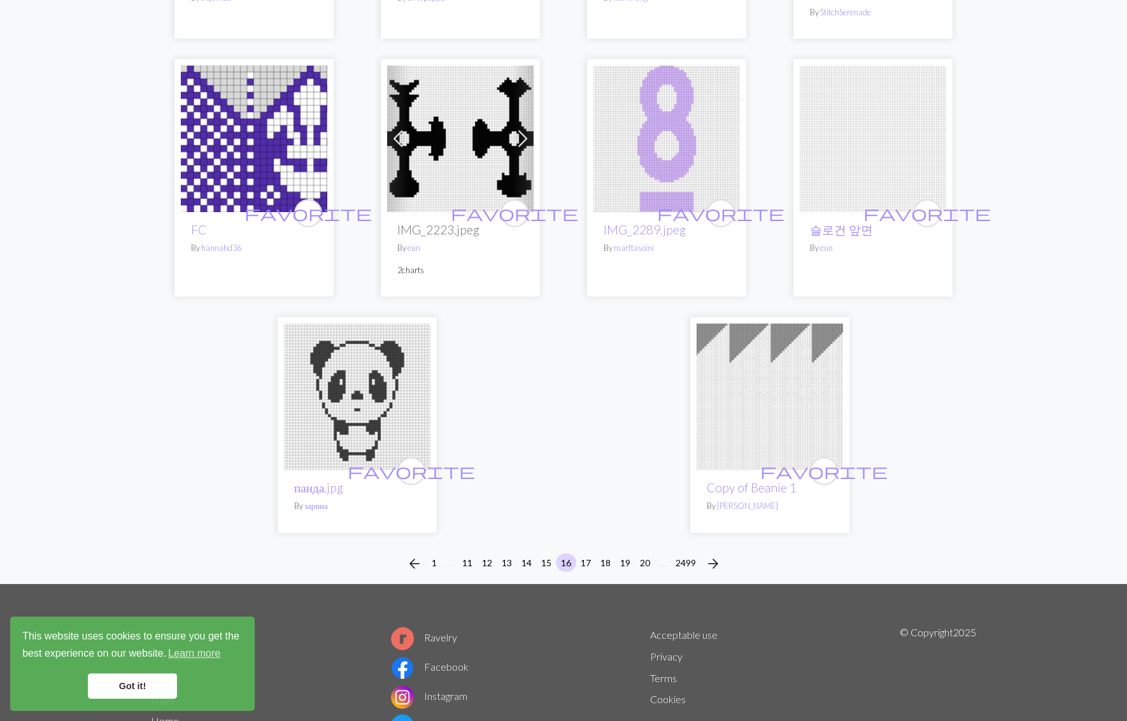
scroll to position [3140, 0]
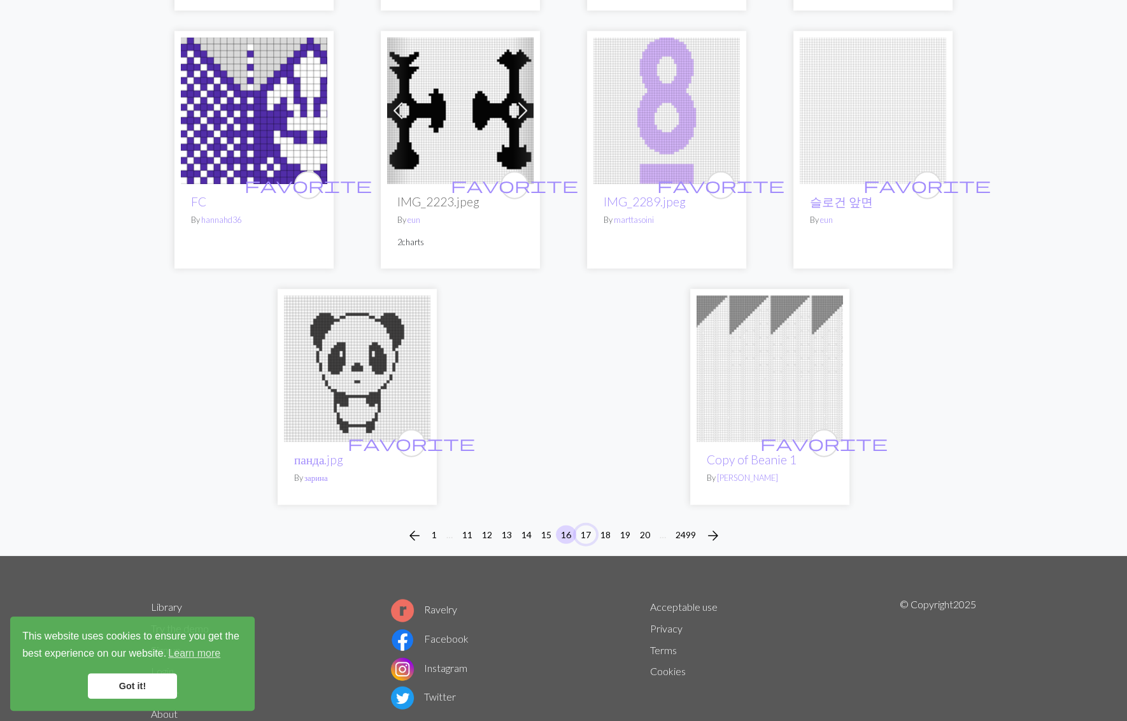
click at [586, 525] on button "17" at bounding box center [586, 534] width 20 height 18
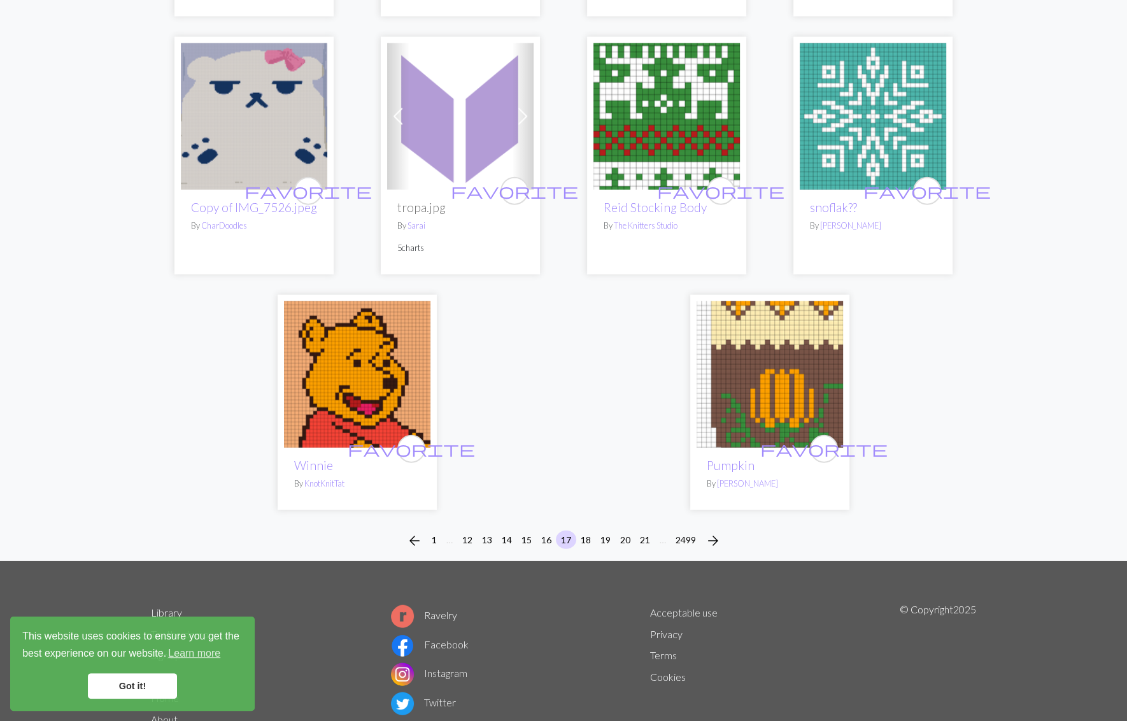
scroll to position [3077, 0]
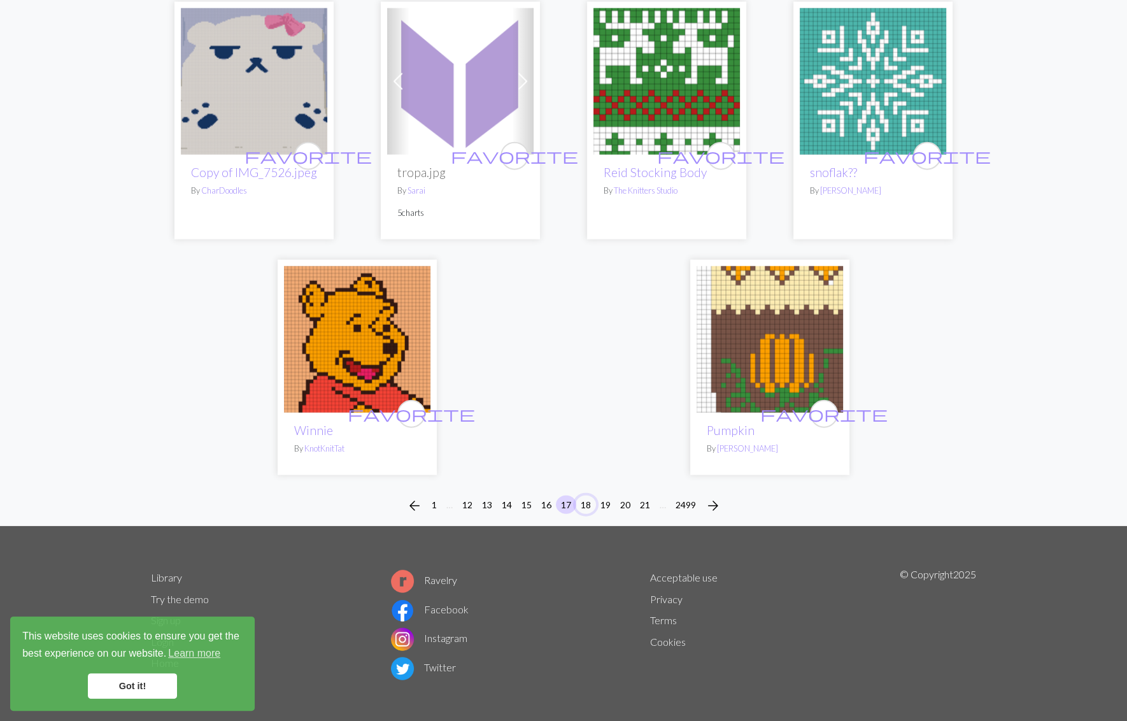
click at [581, 495] on button "18" at bounding box center [586, 504] width 20 height 18
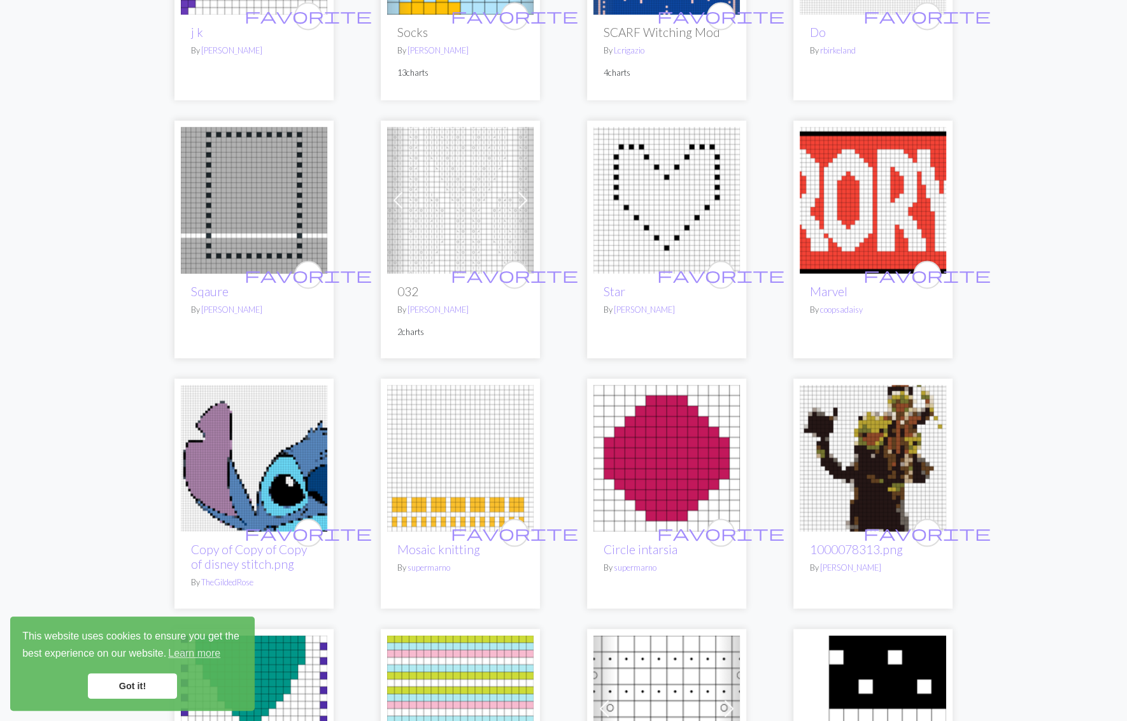
scroll to position [2830, 0]
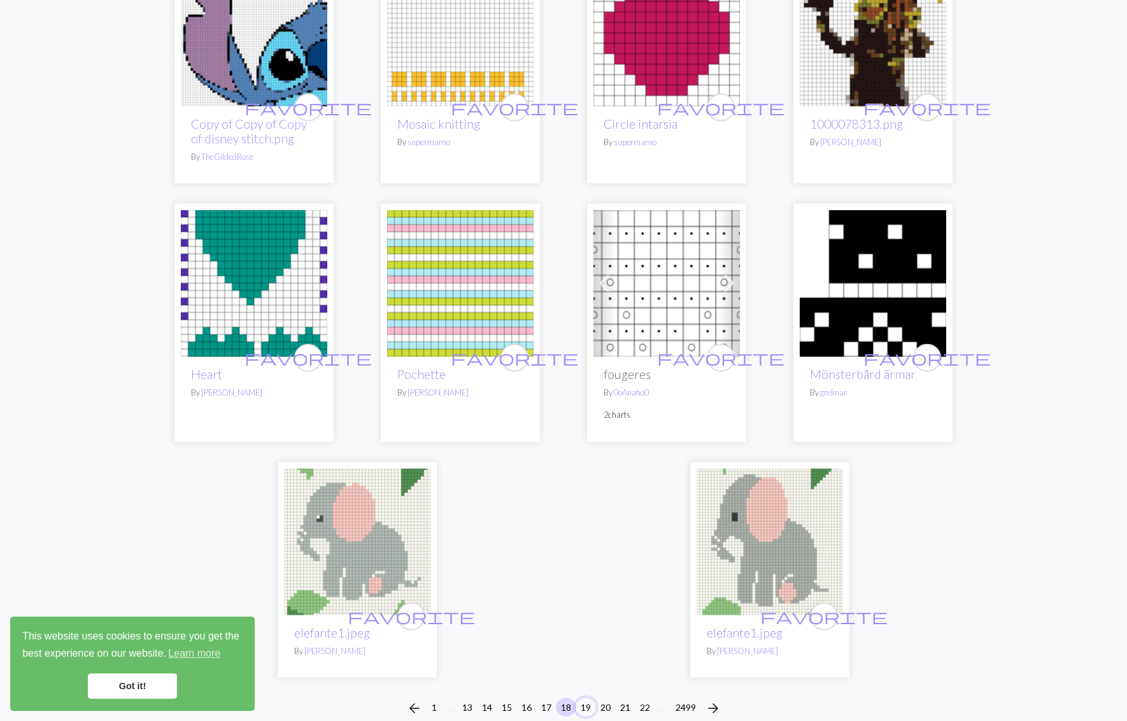
click at [588, 698] on button "19" at bounding box center [586, 707] width 20 height 18
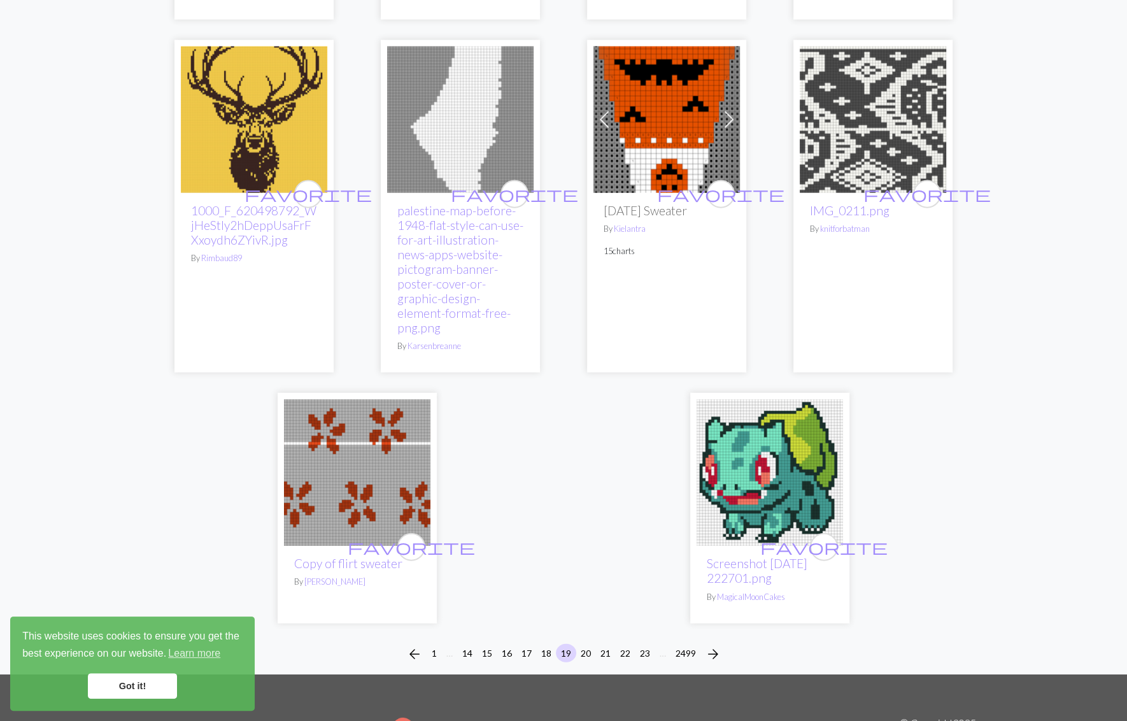
scroll to position [3042, 0]
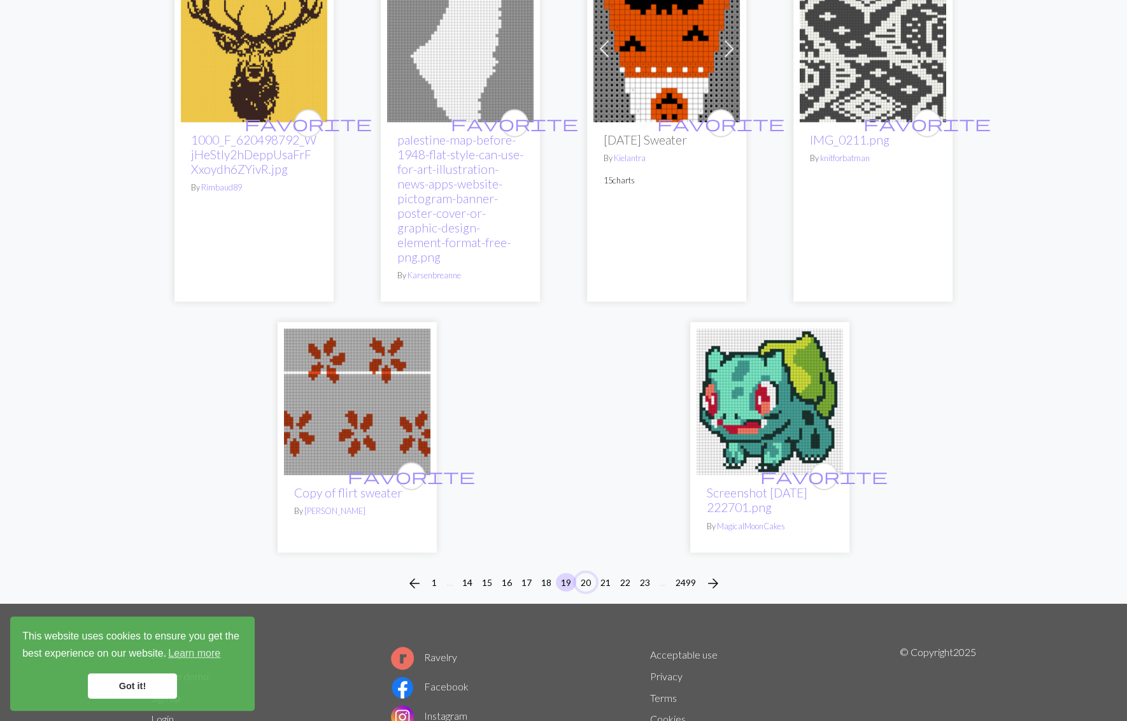
click at [583, 588] on button "20" at bounding box center [586, 582] width 20 height 18
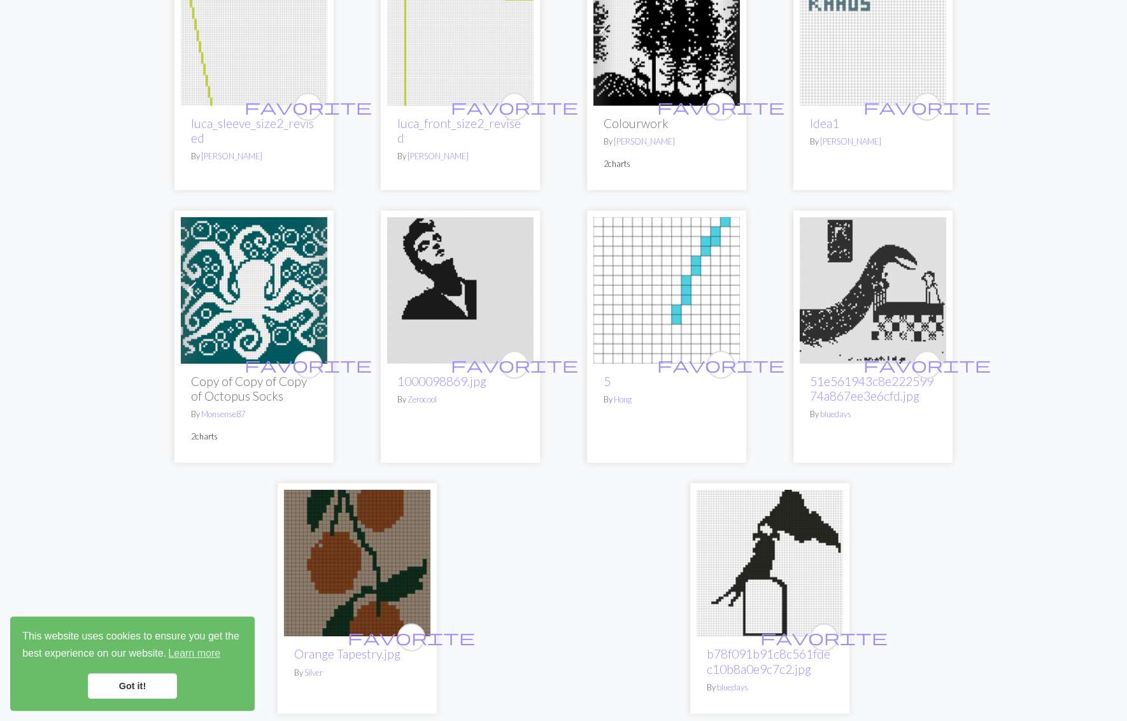
scroll to position [3042, 0]
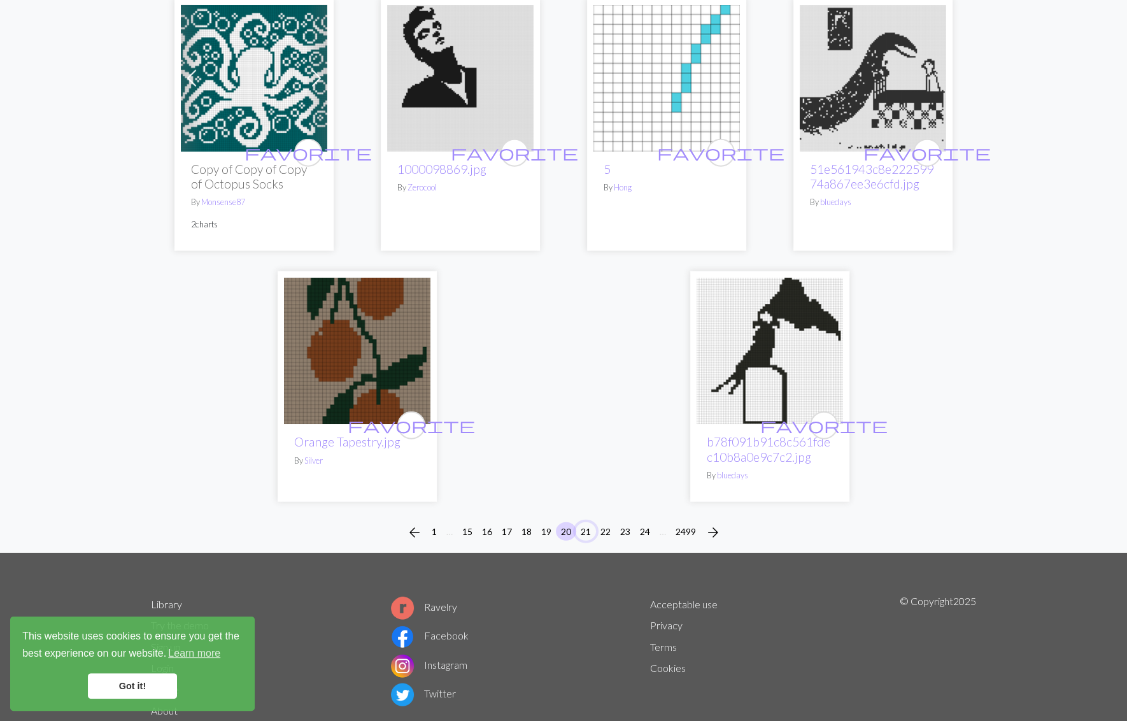
click at [586, 535] on button "21" at bounding box center [586, 531] width 20 height 18
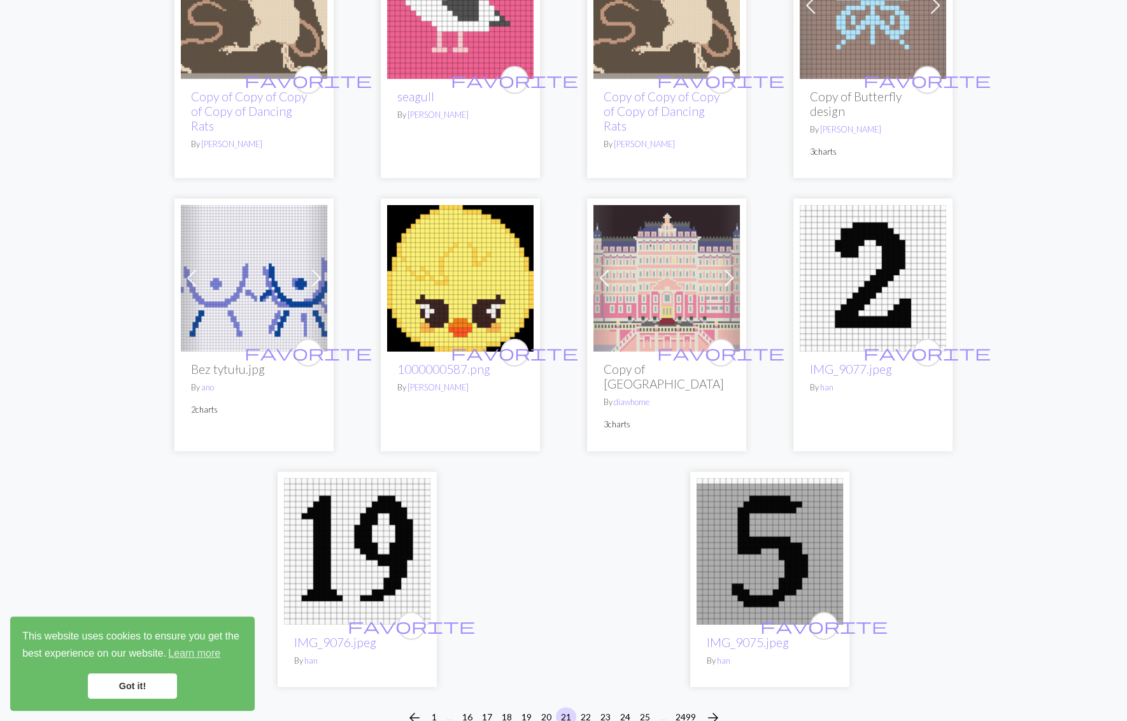
scroll to position [2971, 0]
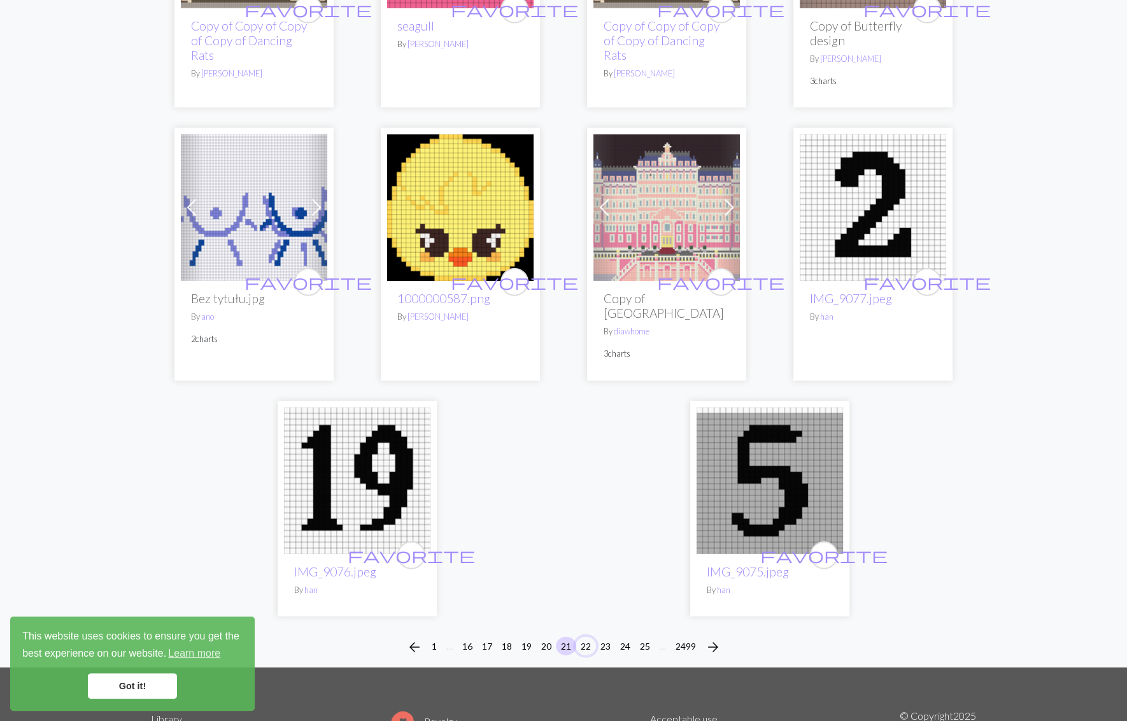
click at [583, 639] on button "22" at bounding box center [586, 646] width 20 height 18
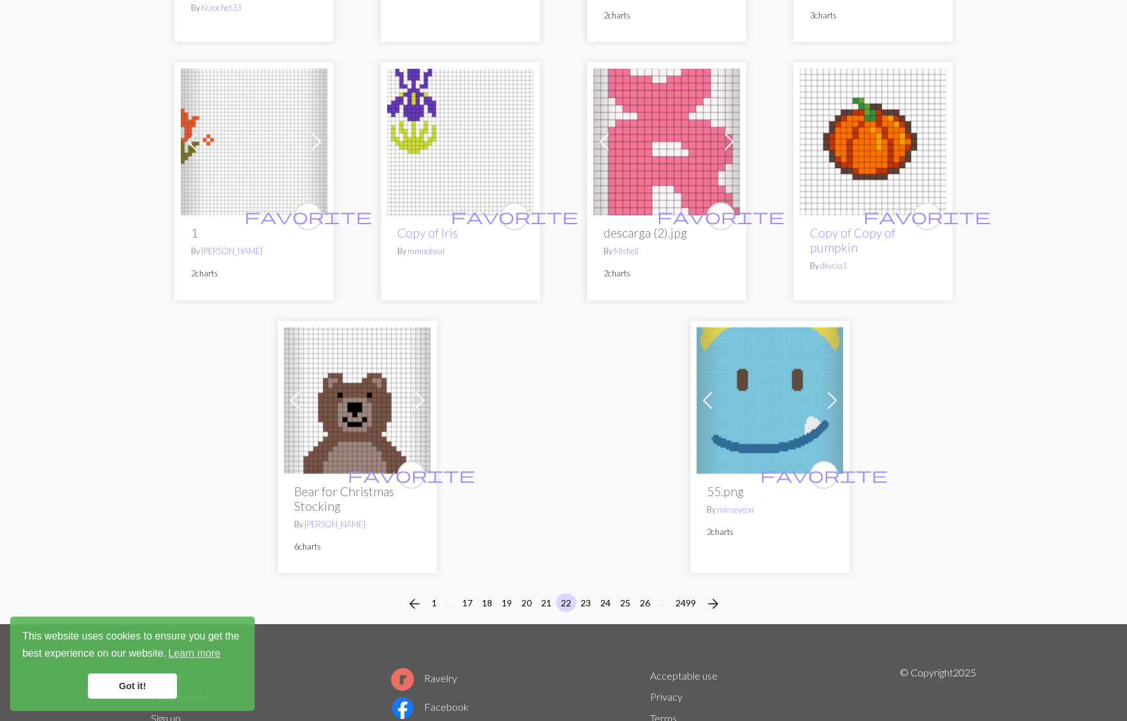
scroll to position [3076, 0]
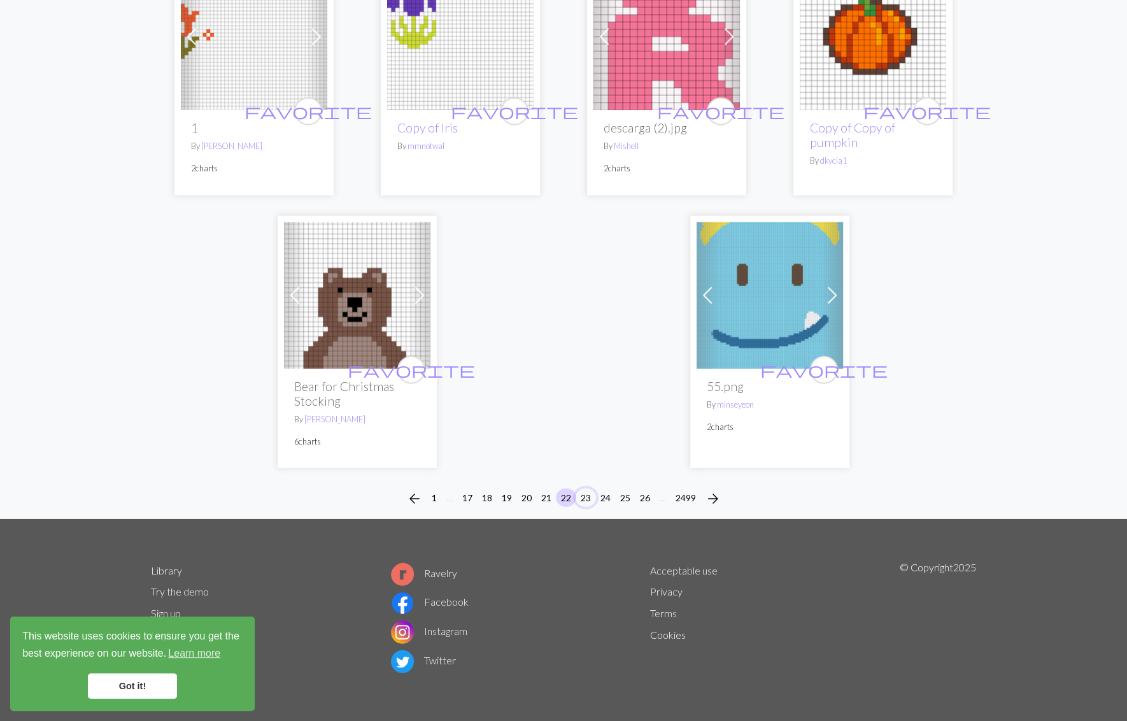
click at [590, 488] on button "23" at bounding box center [586, 497] width 20 height 18
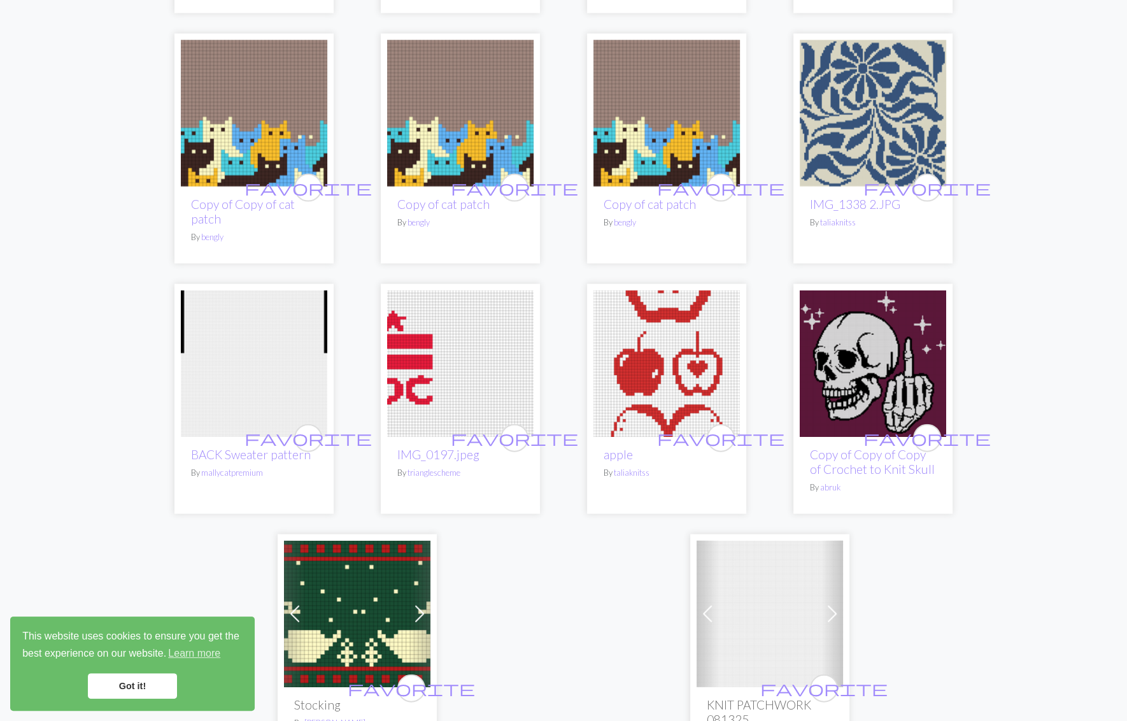
scroll to position [3042, 0]
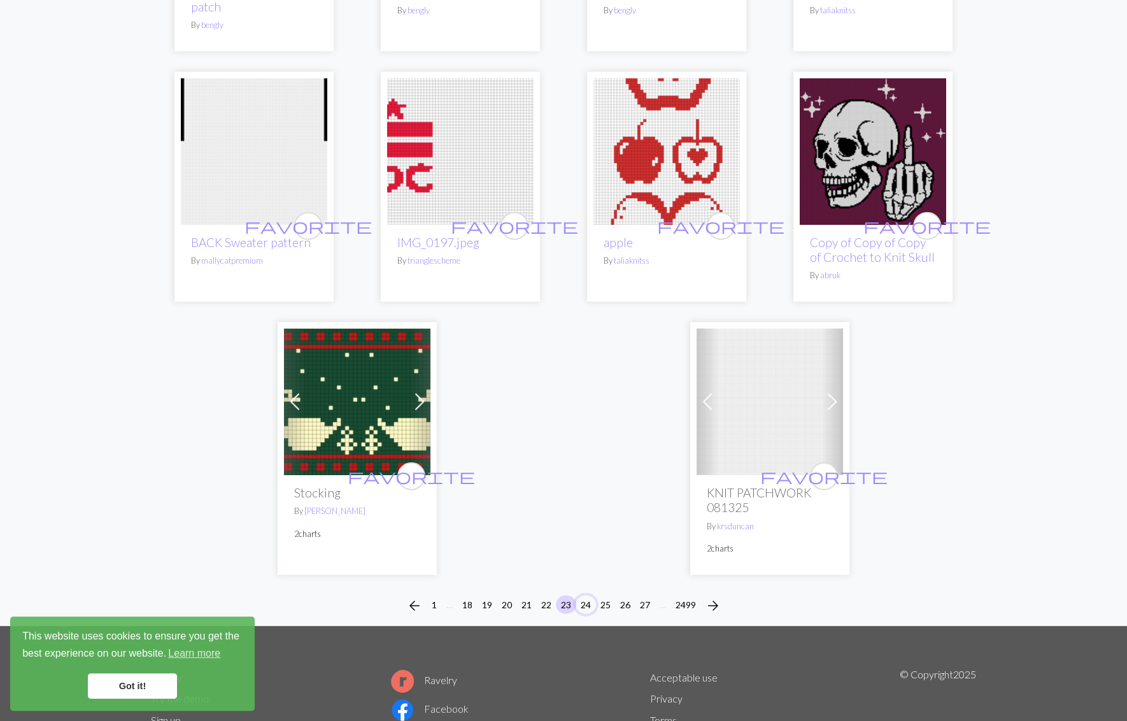
click at [584, 602] on button "24" at bounding box center [586, 604] width 20 height 18
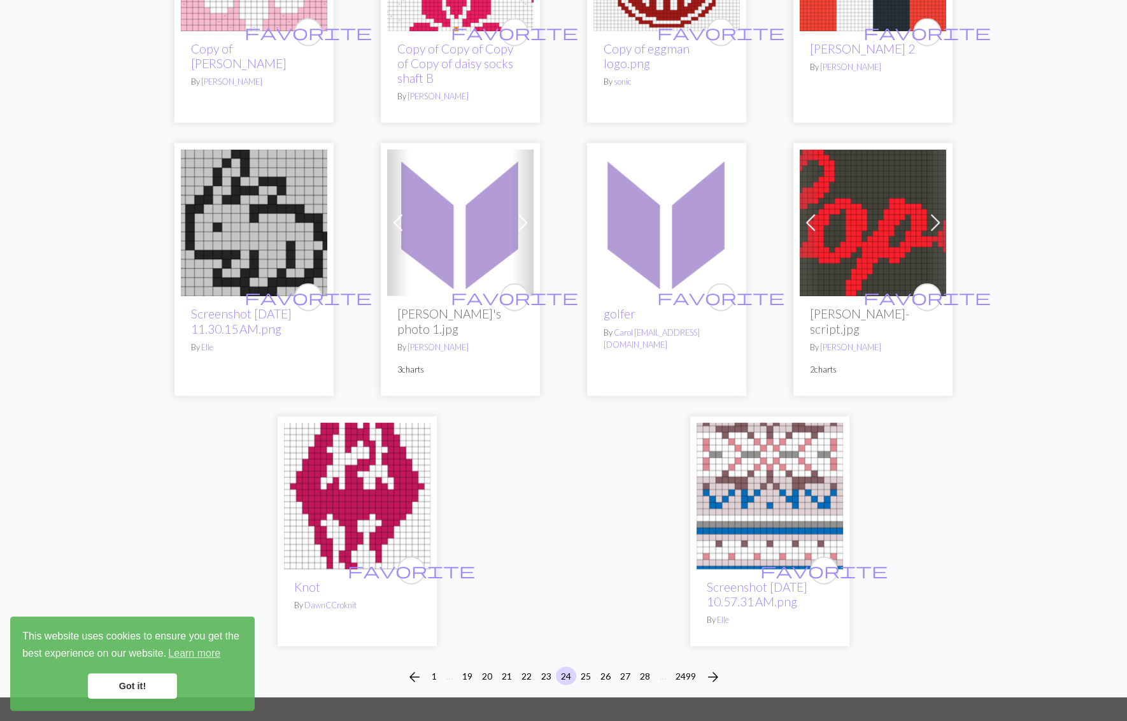
scroll to position [3042, 0]
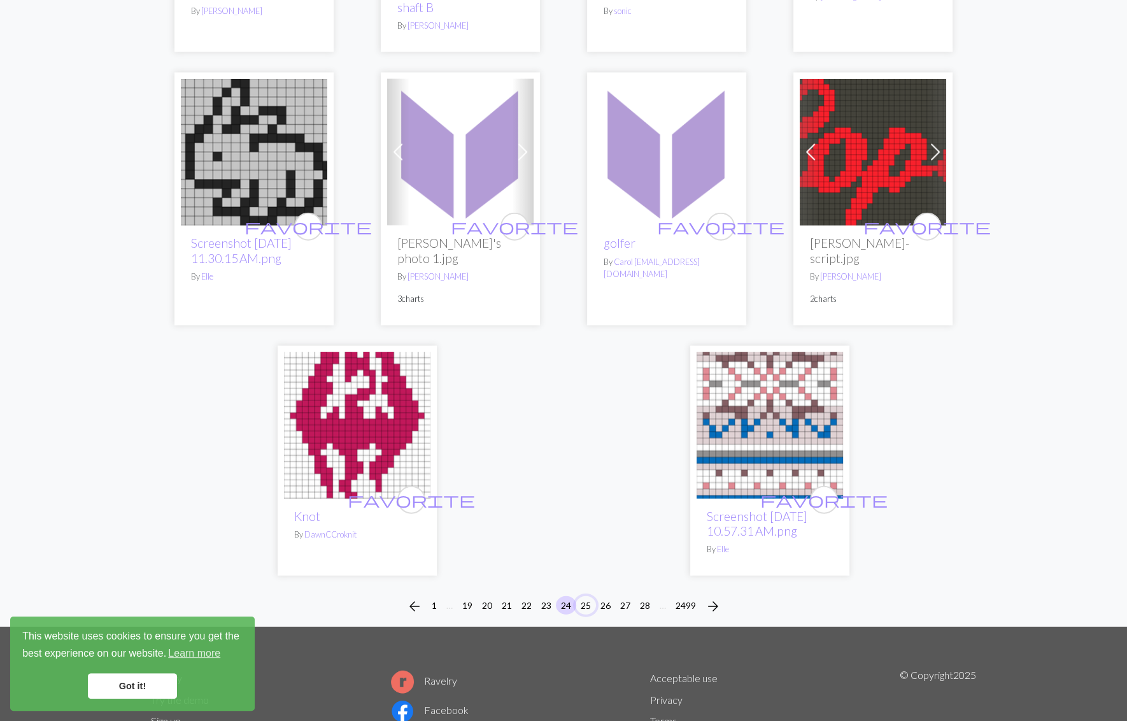
click at [584, 596] on button "25" at bounding box center [586, 605] width 20 height 18
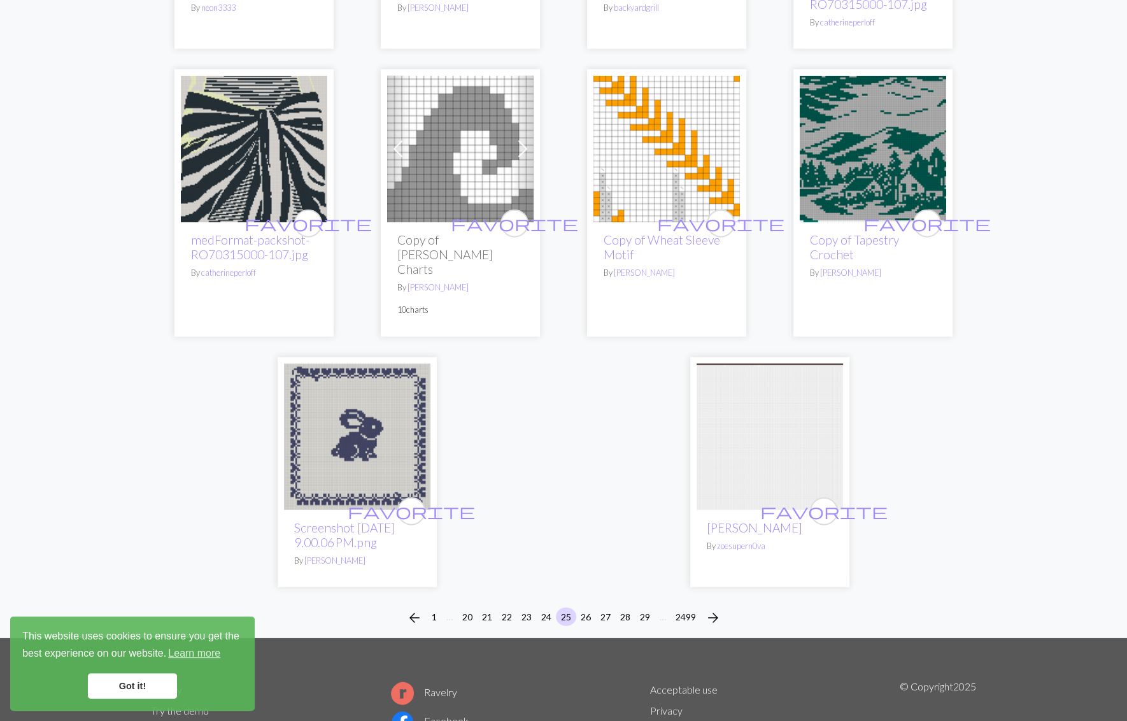
scroll to position [3083, 0]
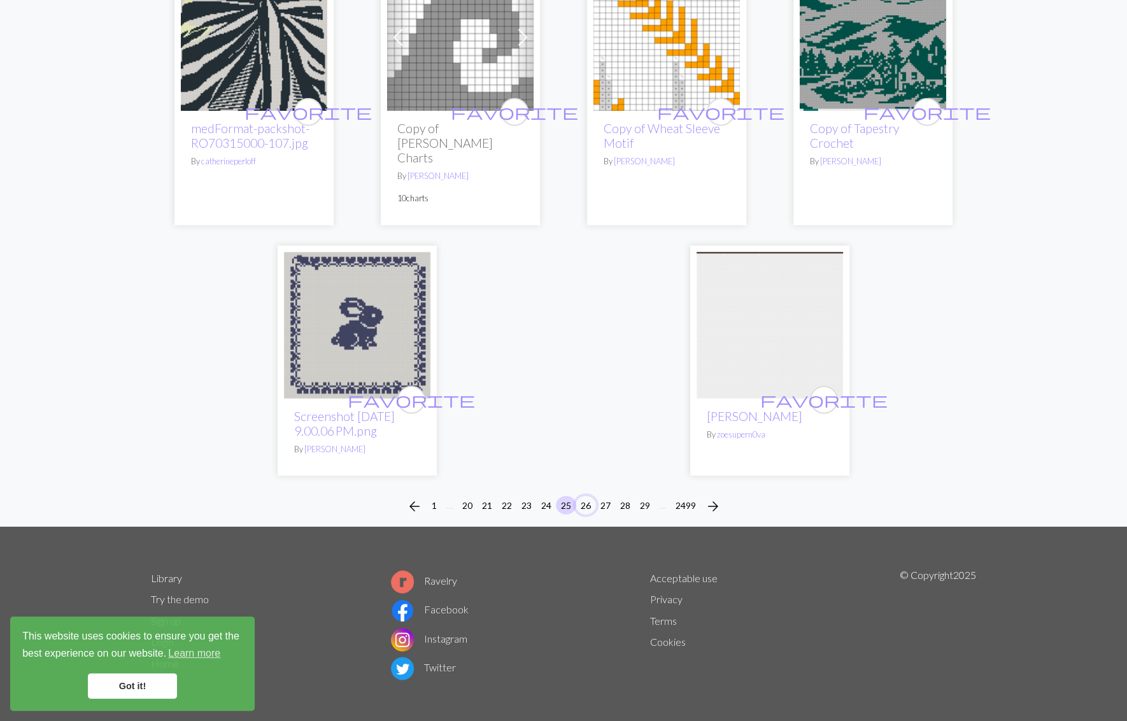
click at [584, 496] on button "26" at bounding box center [586, 505] width 20 height 18
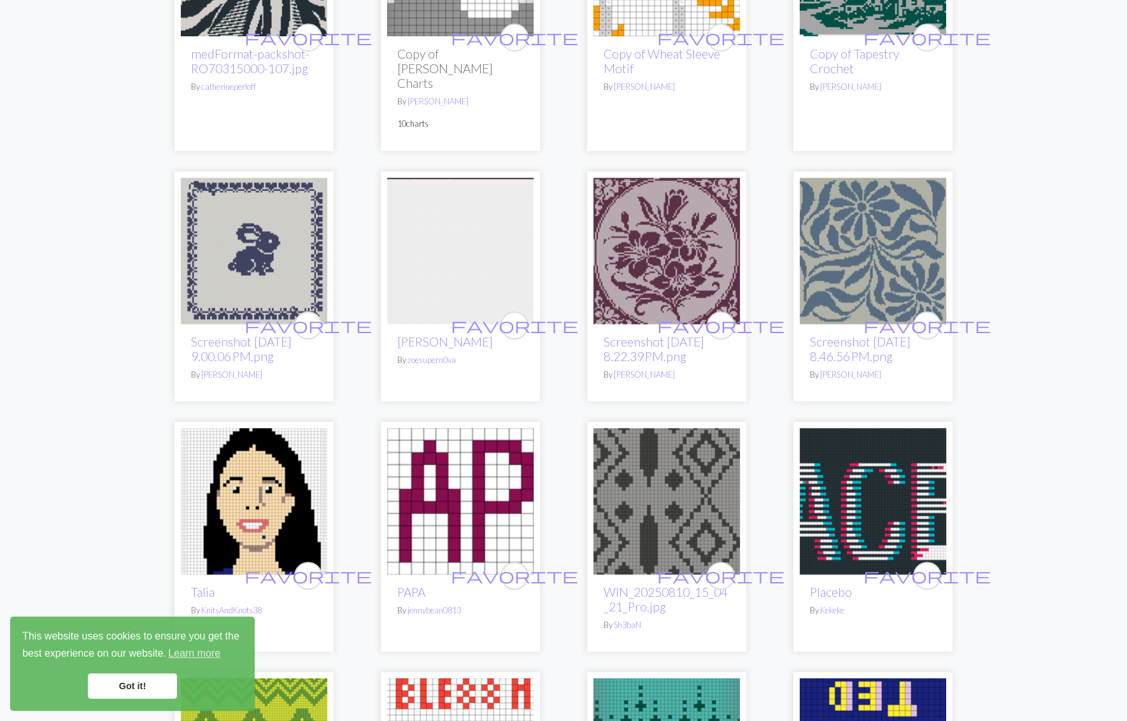
scroll to position [424, 0]
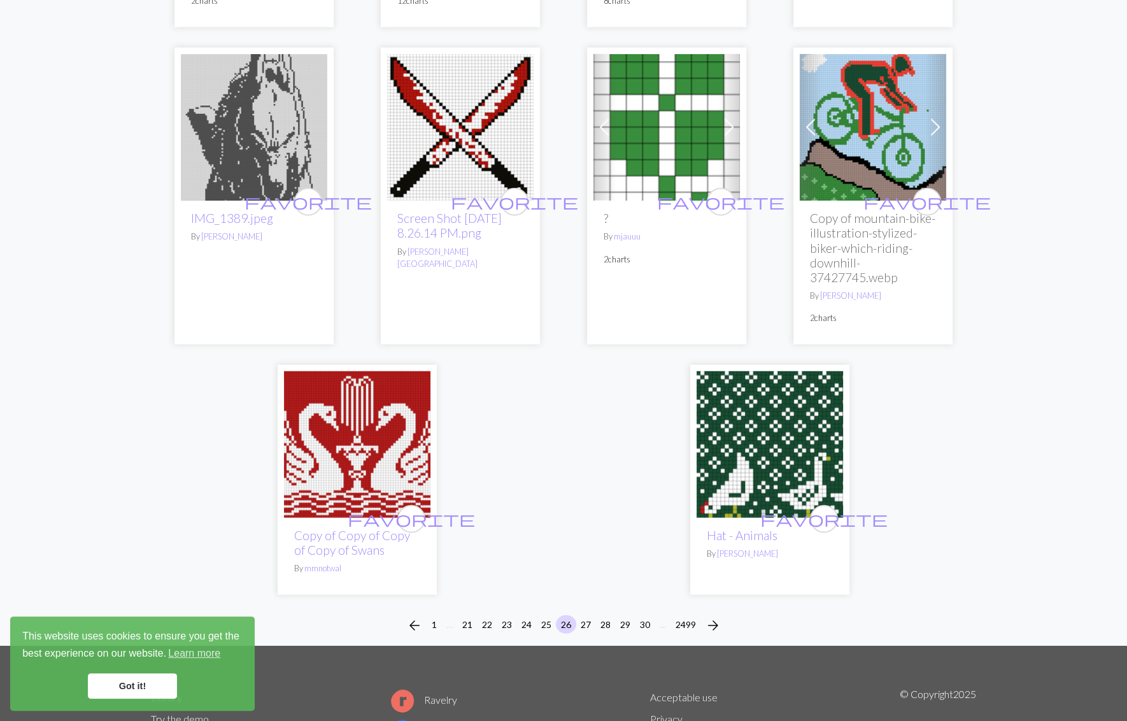
scroll to position [3156, 0]
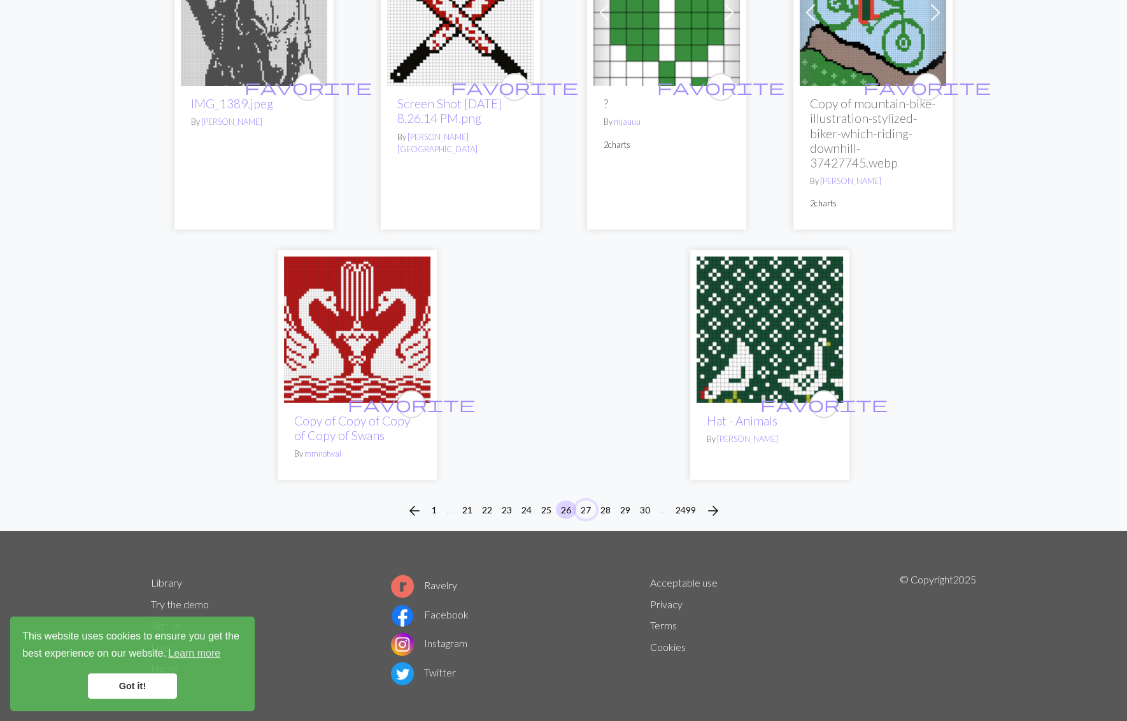
click at [582, 500] on button "27" at bounding box center [586, 509] width 20 height 18
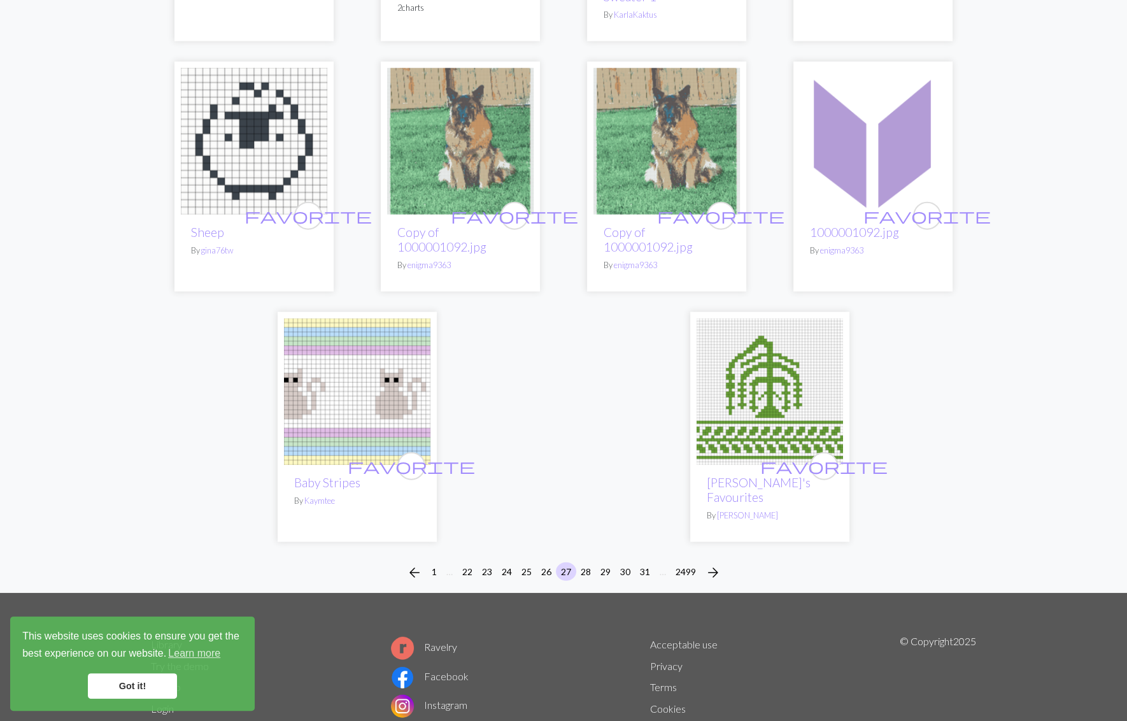
scroll to position [3031, 0]
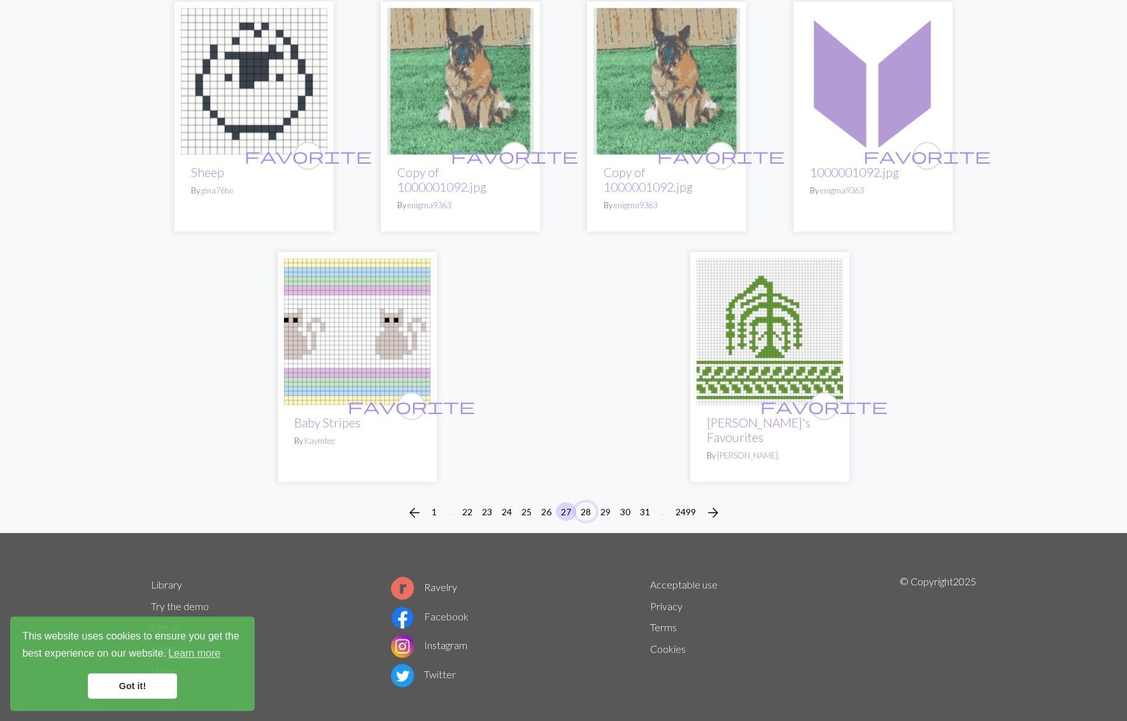
click at [585, 502] on button "28" at bounding box center [586, 511] width 20 height 18
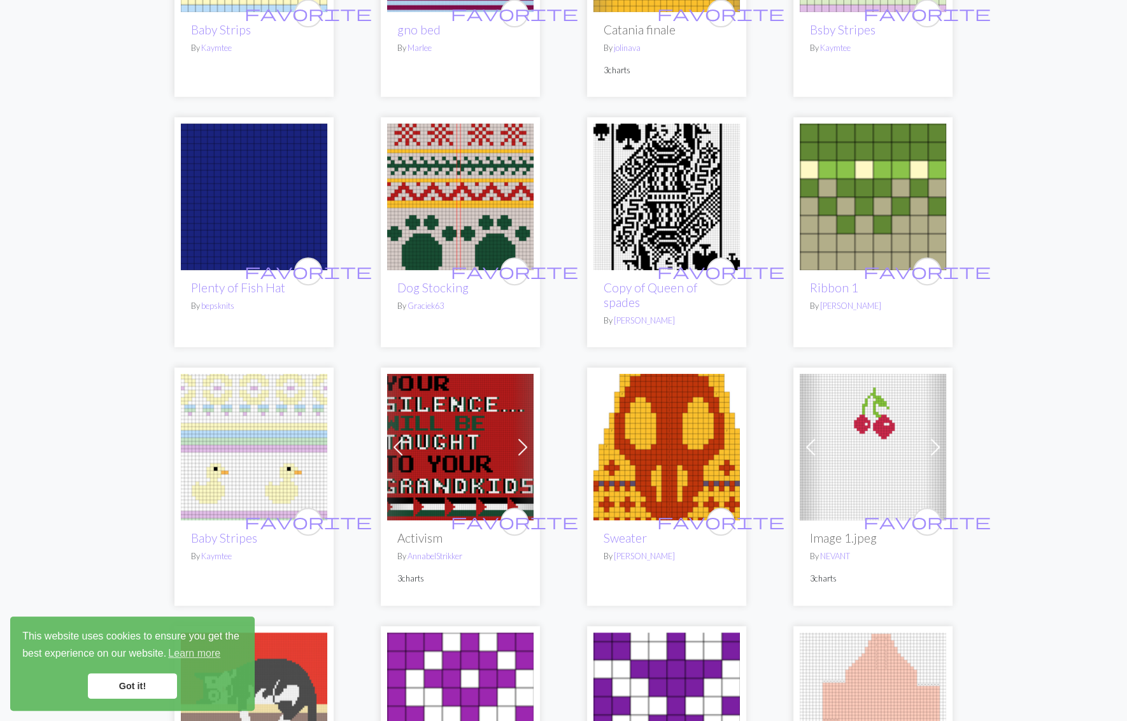
scroll to position [495, 0]
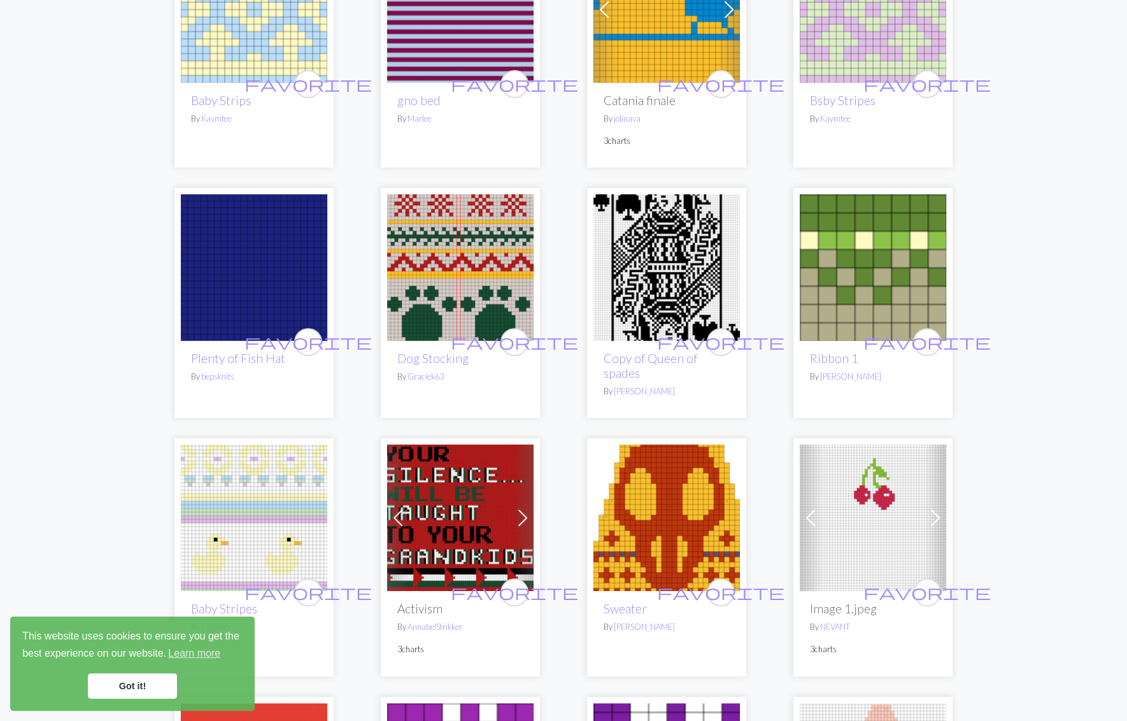
click at [654, 289] on img at bounding box center [666, 267] width 146 height 146
